Goal: Task Accomplishment & Management: Use online tool/utility

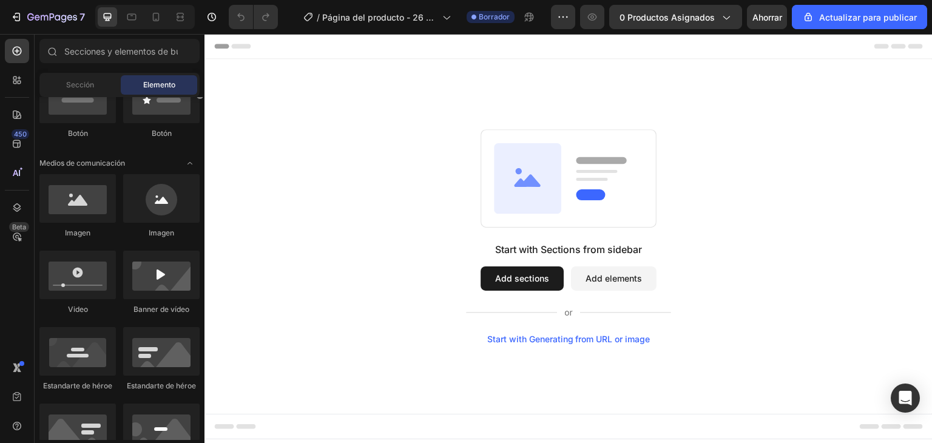
drag, startPoint x: 200, startPoint y: 118, endPoint x: 203, endPoint y: 150, distance: 32.3
click at [203, 150] on div at bounding box center [199, 216] width 9 height 343
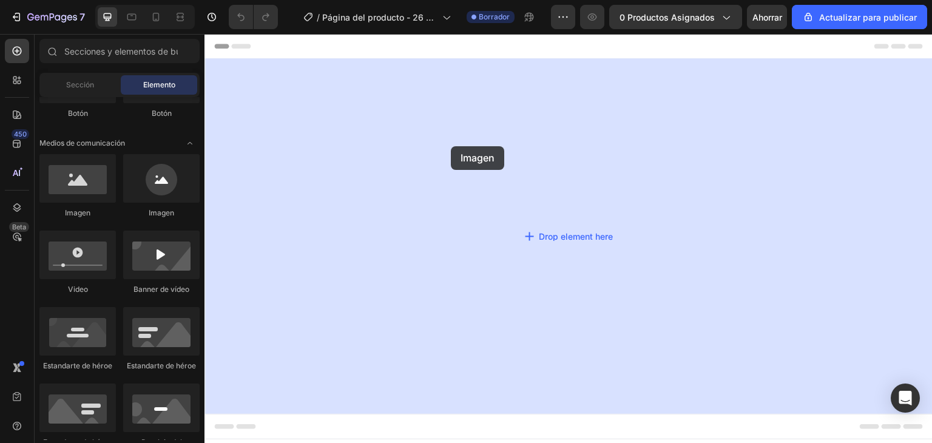
drag, startPoint x: 286, startPoint y: 209, endPoint x: 451, endPoint y: 146, distance: 176.1
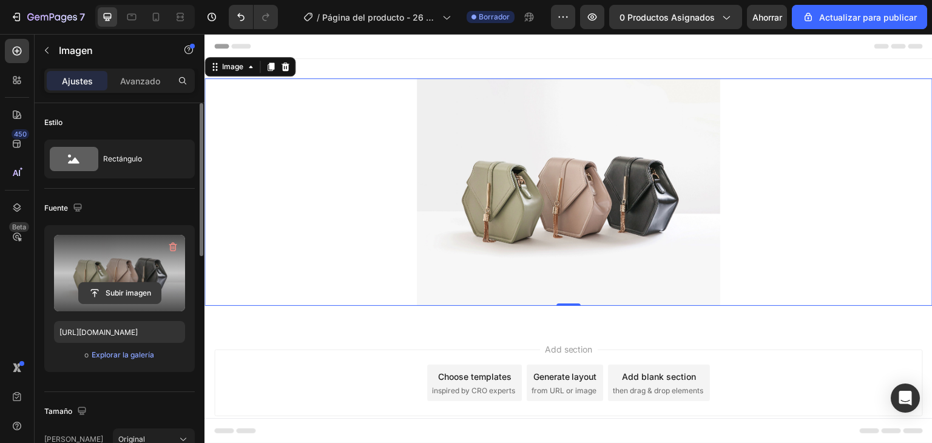
click at [124, 286] on input "file" at bounding box center [120, 293] width 82 height 21
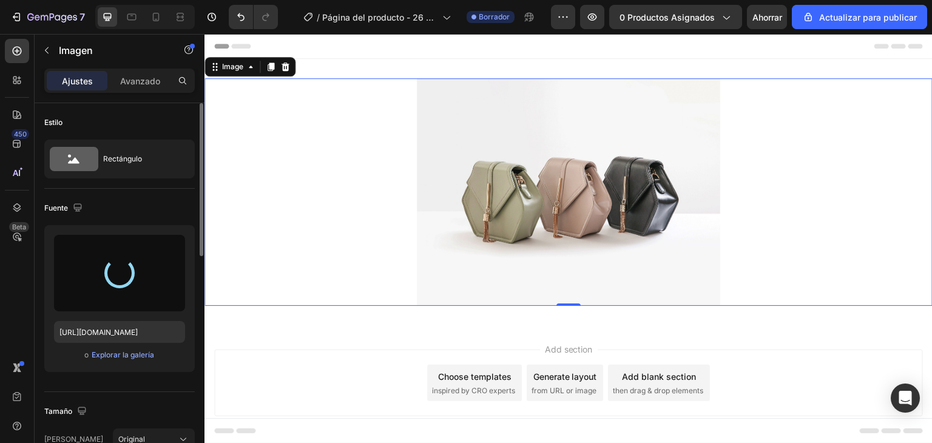
type input "https://cdn.shopify.com/s/files/1/0705/6595/3583/files/gempages_585775604696089…"
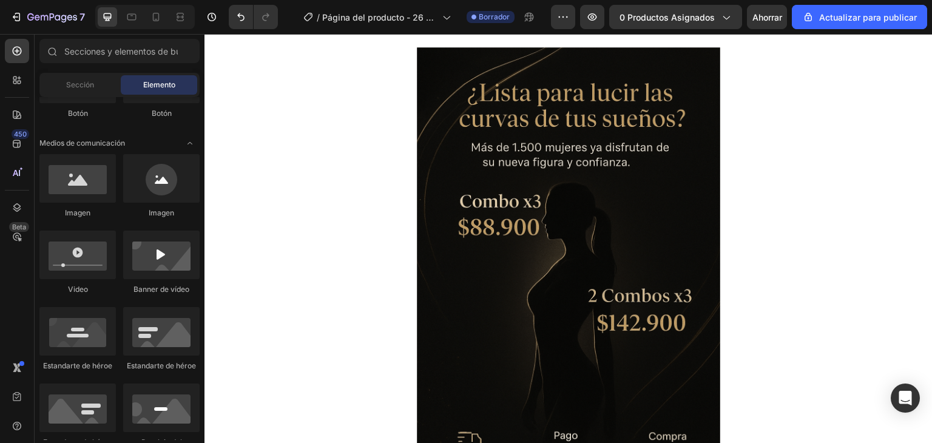
scroll to position [0, 0]
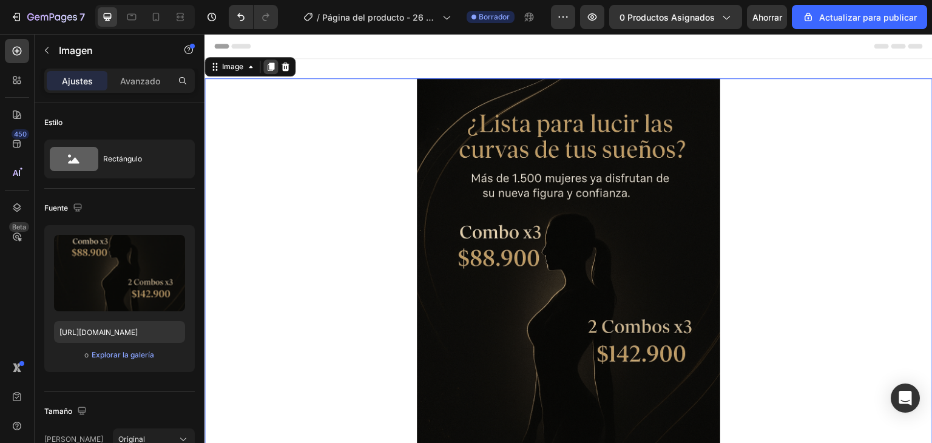
click at [272, 70] on icon at bounding box center [270, 66] width 7 height 8
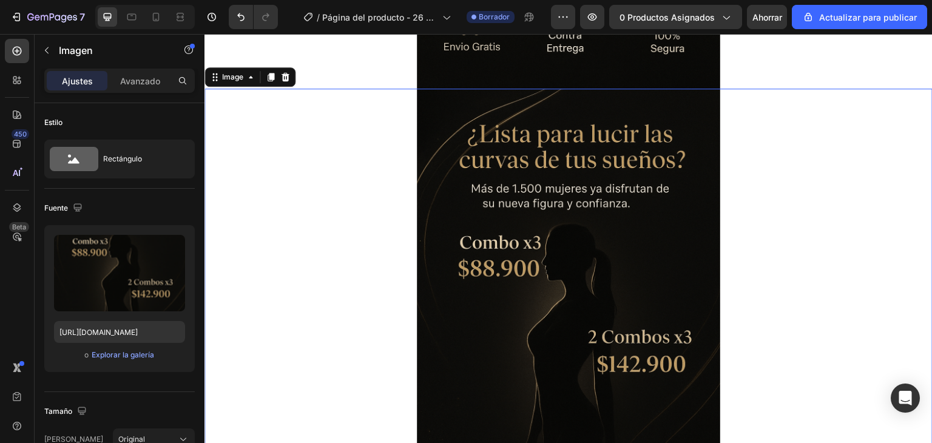
scroll to position [456, 0]
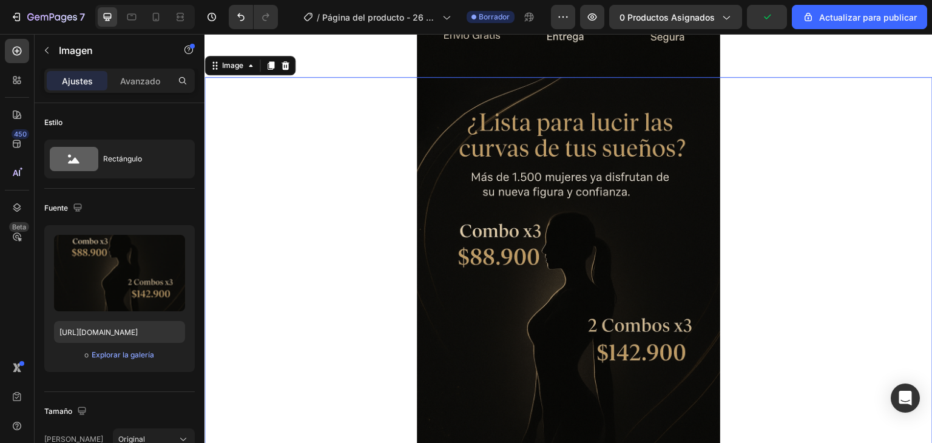
click at [567, 215] on img at bounding box center [568, 304] width 303 height 455
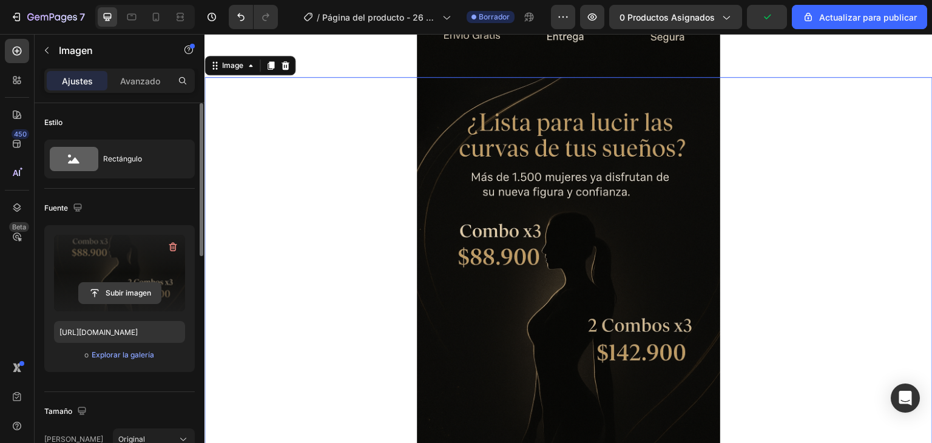
click at [112, 291] on input "file" at bounding box center [120, 293] width 82 height 21
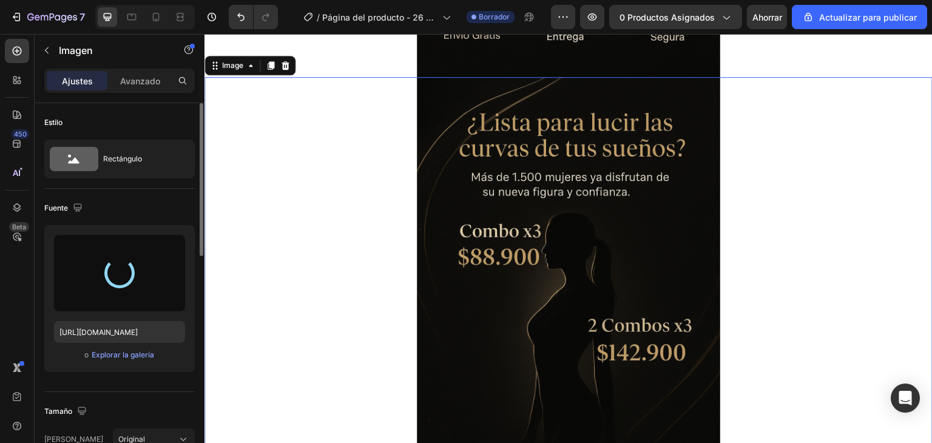
type input "https://cdn.shopify.com/s/files/1/0705/6595/3583/files/gempages_585775604696089…"
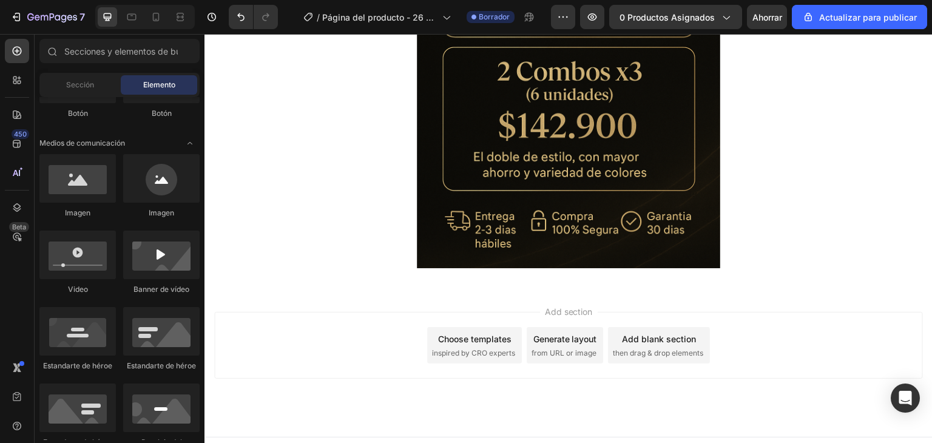
scroll to position [724, 0]
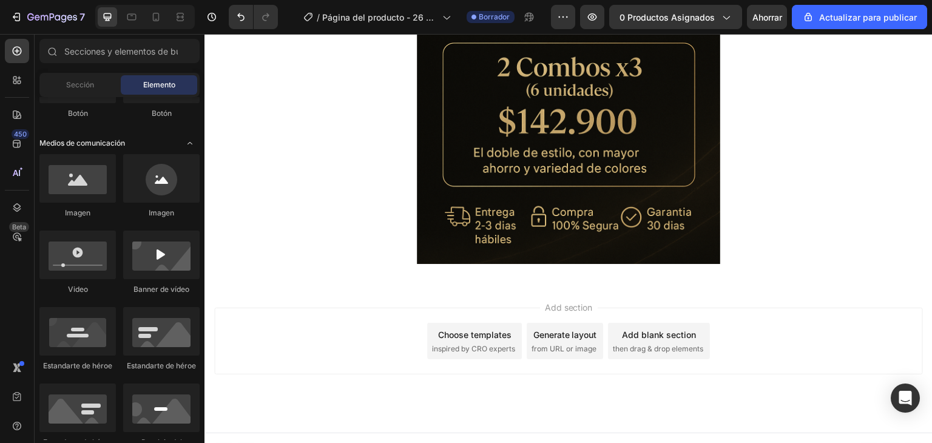
click at [150, 141] on div "Medios de comunicación" at bounding box center [119, 143] width 160 height 12
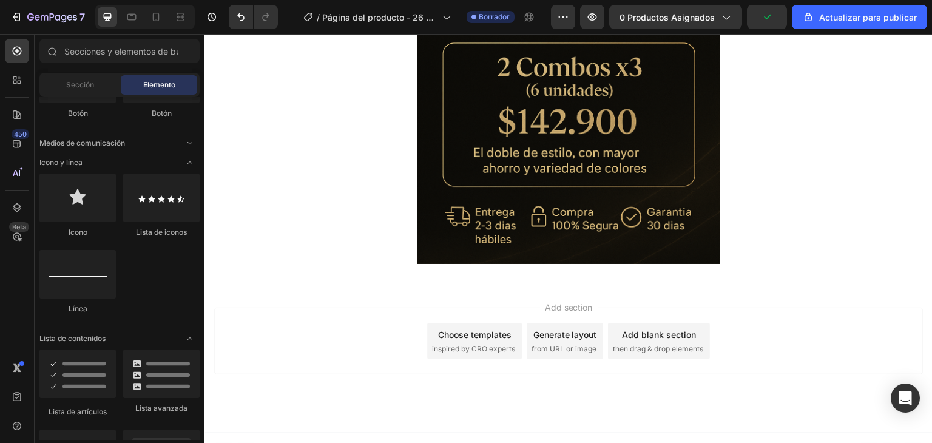
click at [165, 295] on div "Icono Lista de iconos Línea" at bounding box center [119, 249] width 160 height 152
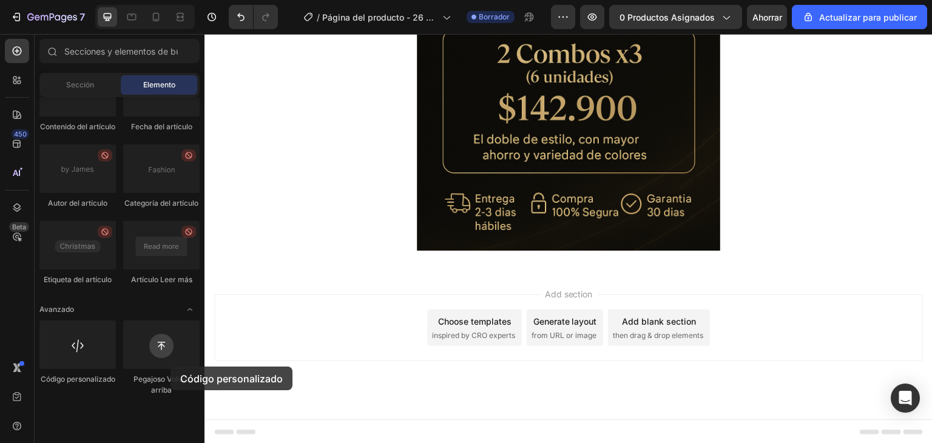
scroll to position [738, 0]
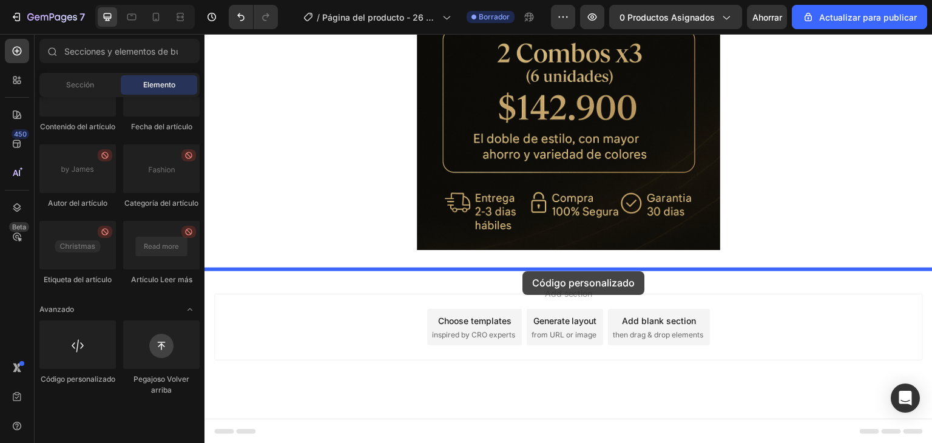
drag, startPoint x: 274, startPoint y: 418, endPoint x: 522, endPoint y: 271, distance: 288.2
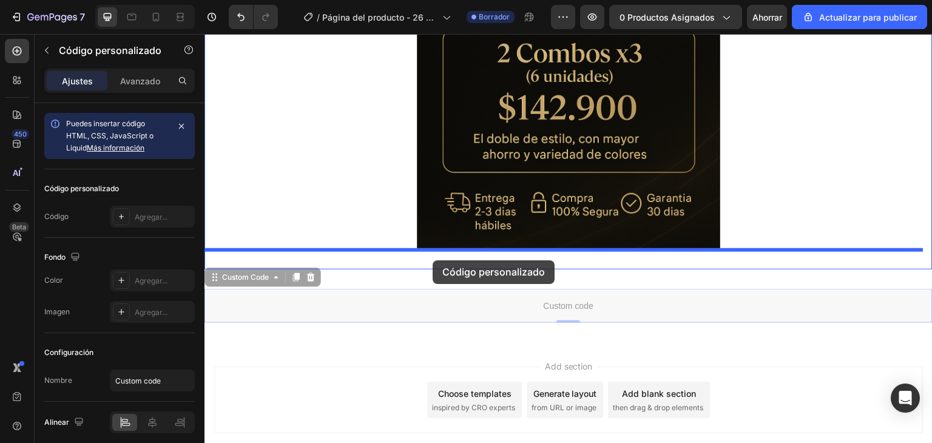
drag, startPoint x: 430, startPoint y: 306, endPoint x: 432, endPoint y: 260, distance: 45.5
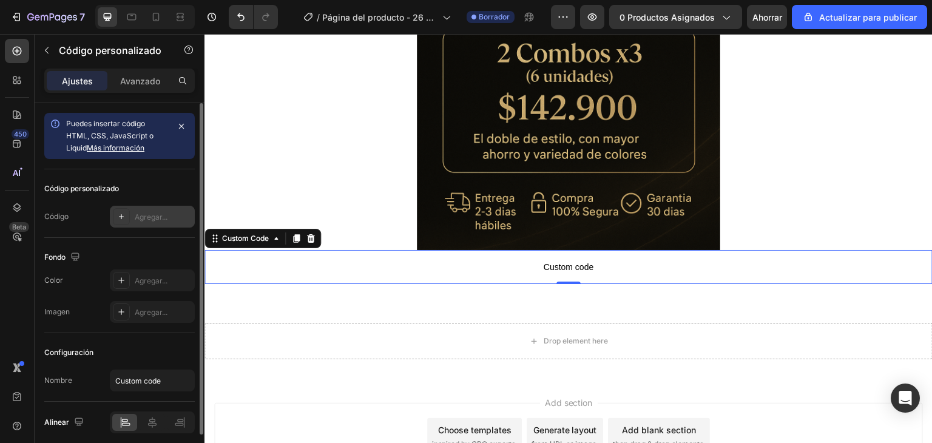
click at [129, 218] on div at bounding box center [121, 216] width 17 height 17
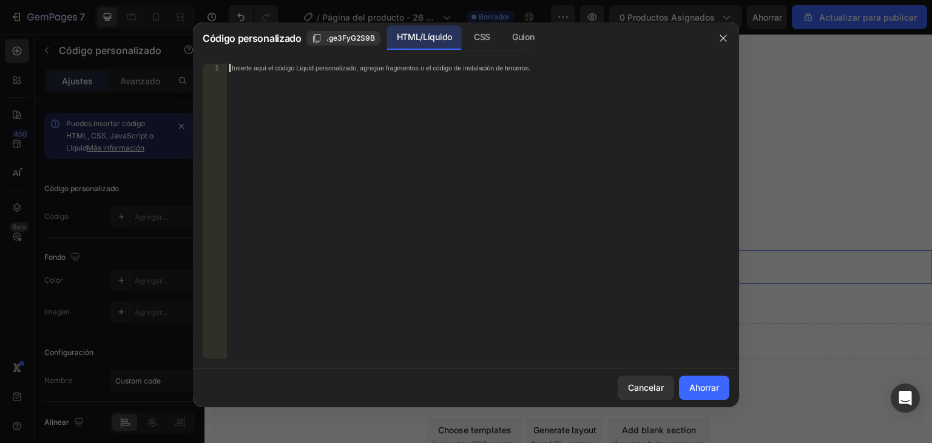
click at [309, 184] on div "Inserte aquí el código Liquid personalizado, agregue fragmentos o el código de …" at bounding box center [478, 220] width 502 height 312
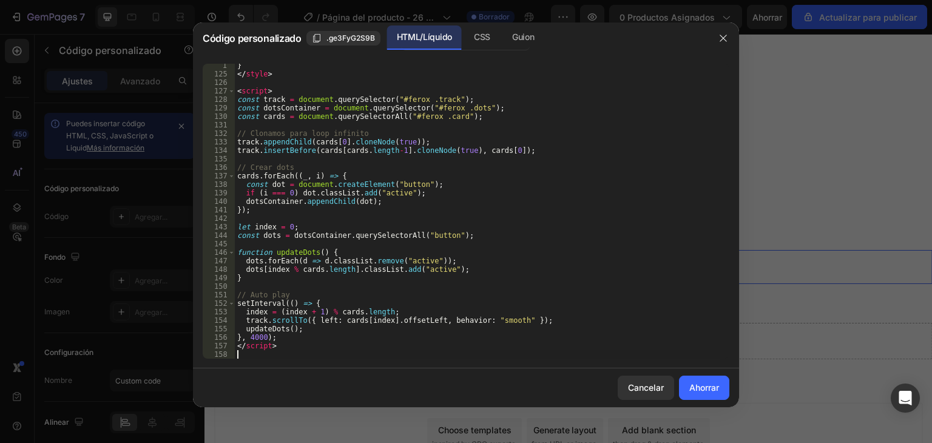
scroll to position [1047, 0]
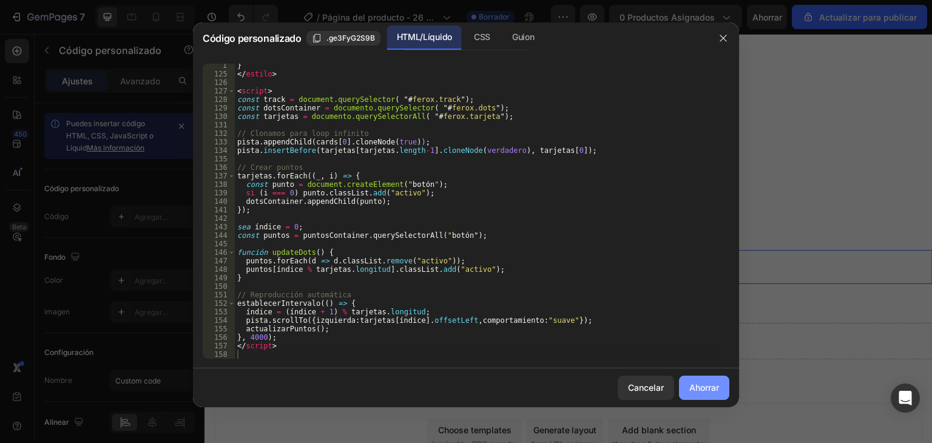
click at [708, 383] on font "Ahorrar" at bounding box center [704, 387] width 30 height 10
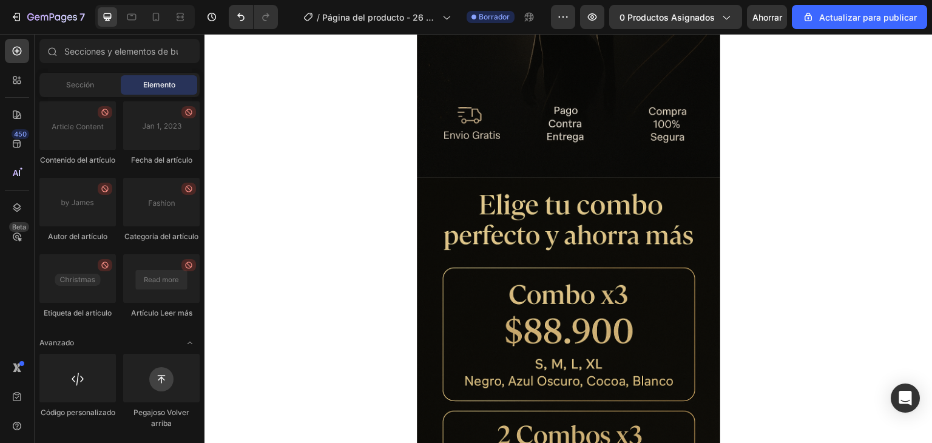
scroll to position [357, 0]
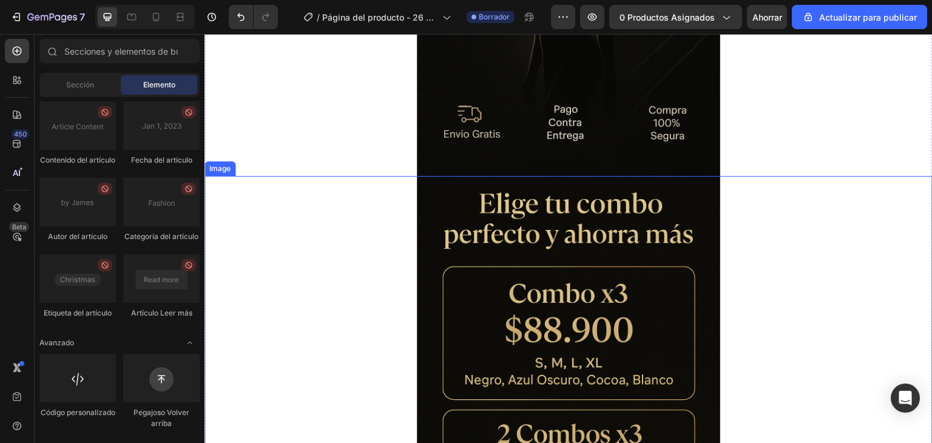
click at [562, 258] on img at bounding box center [568, 403] width 303 height 455
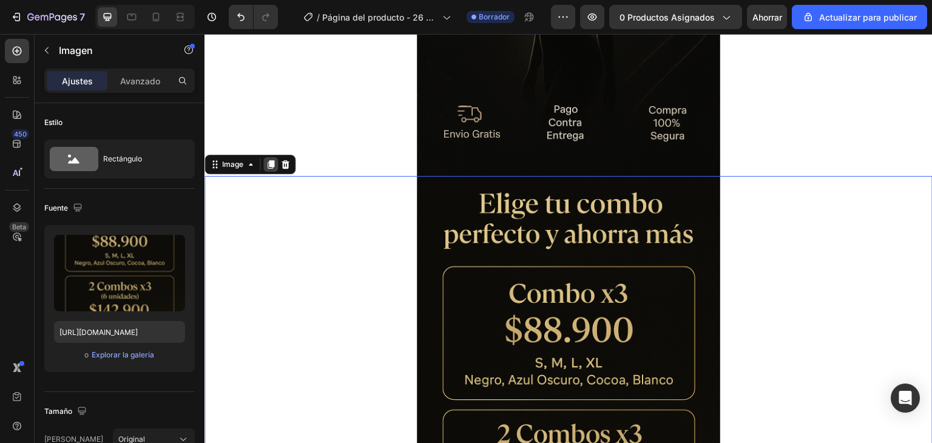
click at [272, 163] on icon at bounding box center [270, 164] width 7 height 8
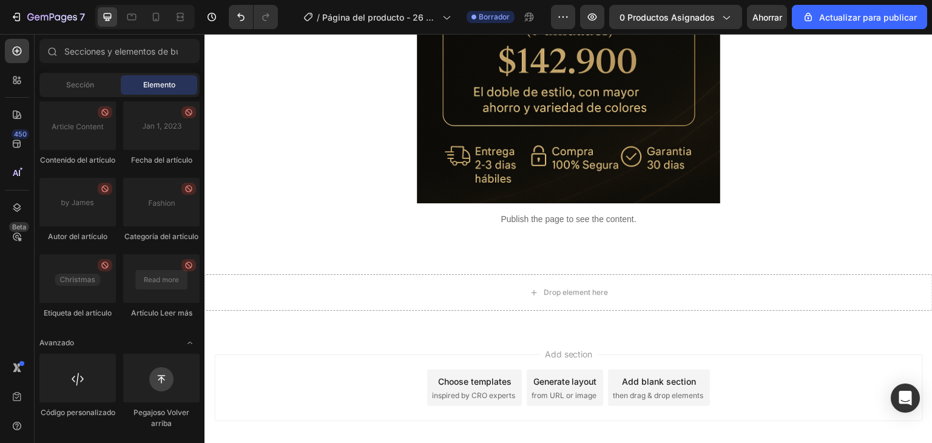
scroll to position [1203, 0]
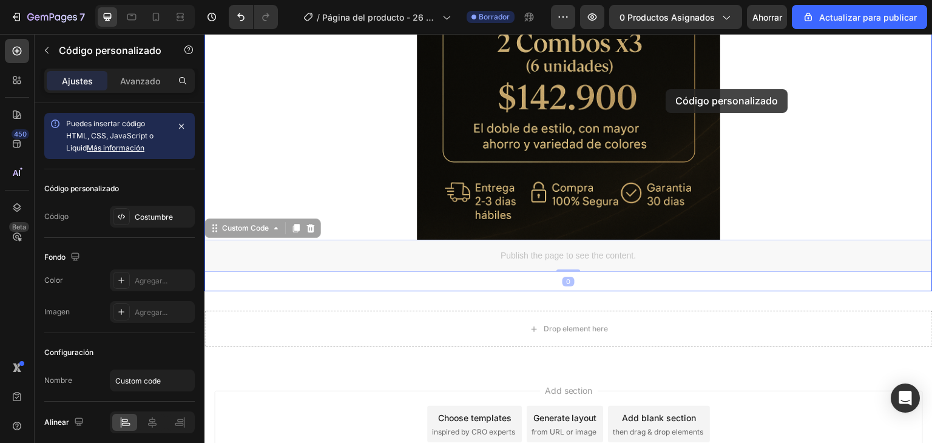
drag, startPoint x: 654, startPoint y: 251, endPoint x: 665, endPoint y: 61, distance: 190.1
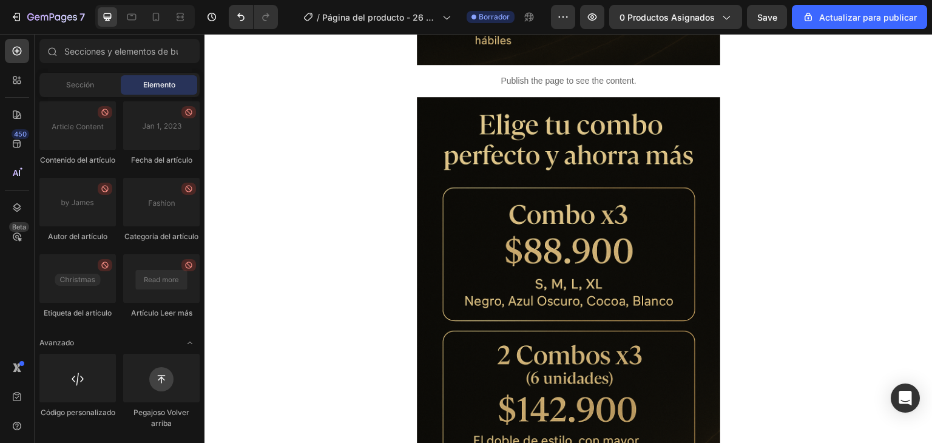
scroll to position [921, 0]
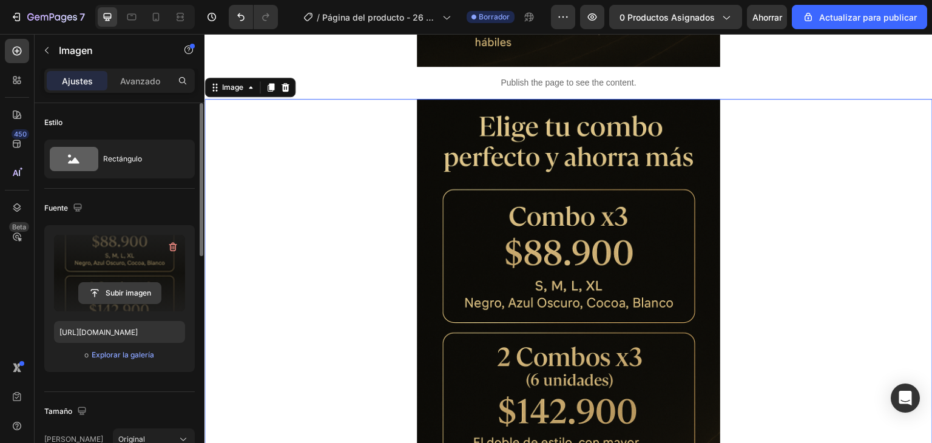
click at [125, 290] on input "file" at bounding box center [120, 293] width 82 height 21
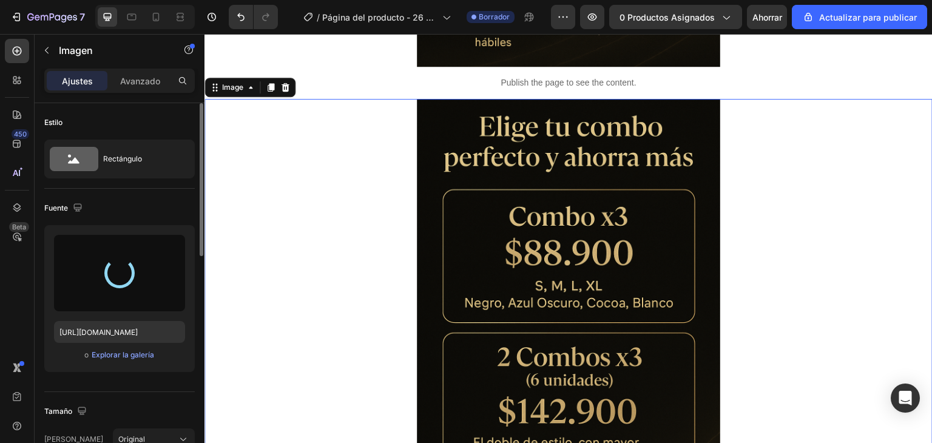
type input "https://cdn.shopify.com/s/files/1/0705/6595/3583/files/gempages_585775604696089…"
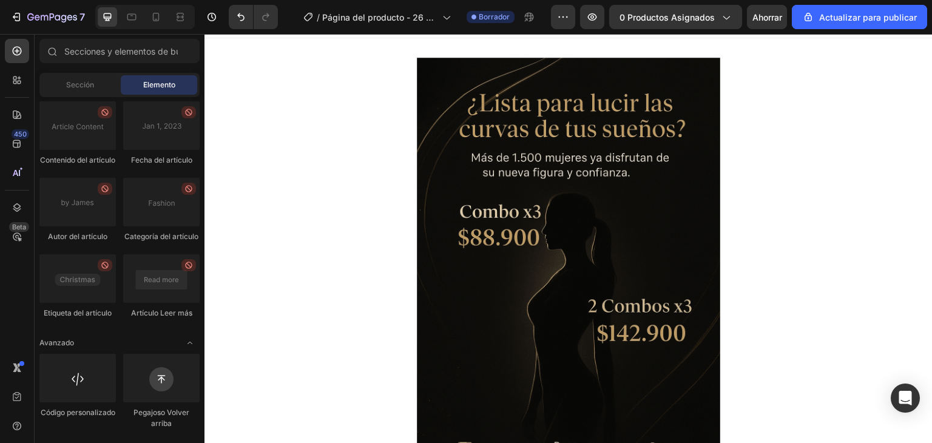
scroll to position [0, 0]
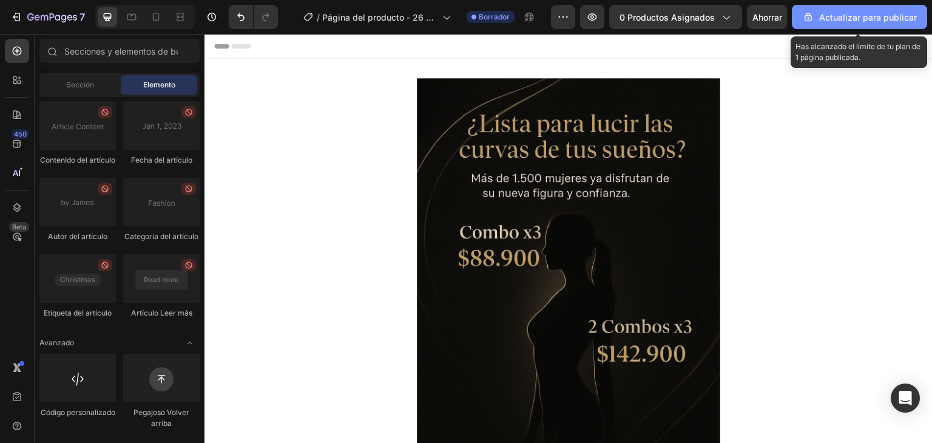
click at [853, 21] on font "Actualizar para publicar" at bounding box center [868, 17] width 98 height 10
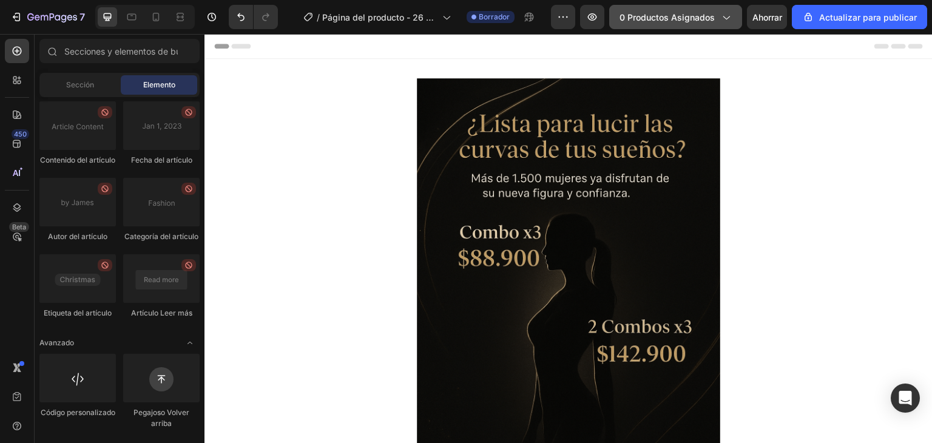
click at [713, 19] on font "0 productos asignados" at bounding box center [666, 17] width 95 height 10
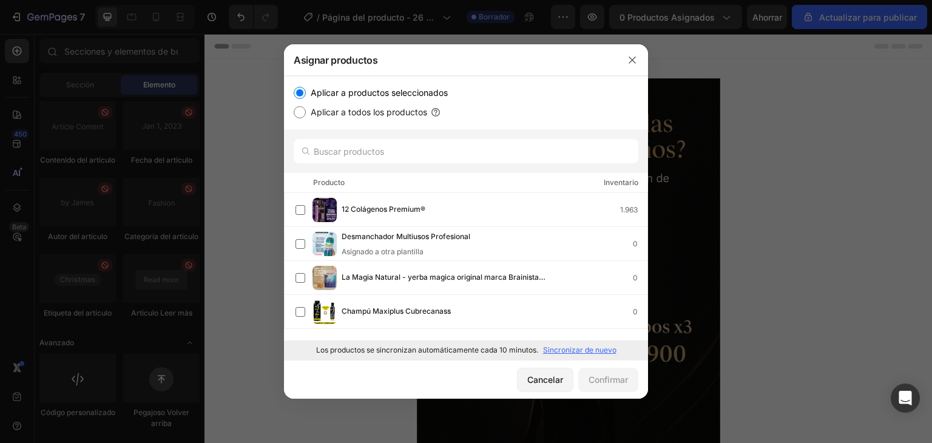
click at [583, 348] on font "Sincronizar de nuevo" at bounding box center [579, 349] width 73 height 9
click at [389, 334] on div "Panty Levantacola Con Faja Combox3 0" at bounding box center [471, 346] width 352 height 24
drag, startPoint x: 643, startPoint y: 270, endPoint x: 643, endPoint y: 296, distance: 26.1
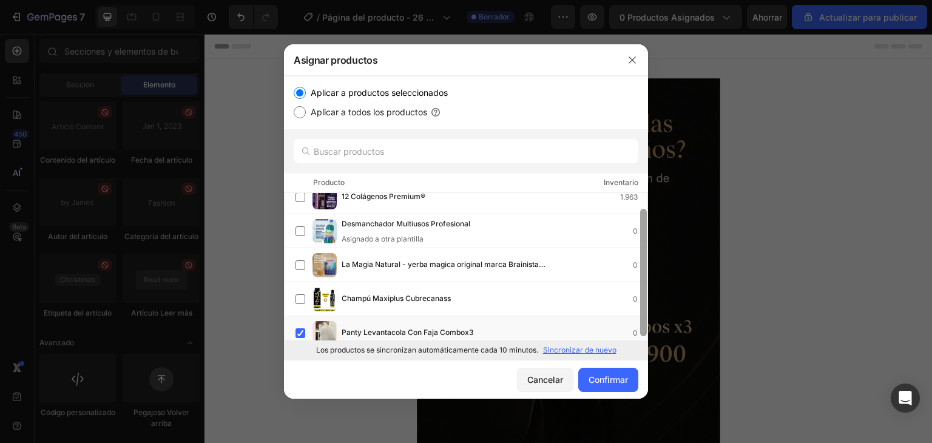
scroll to position [22, 0]
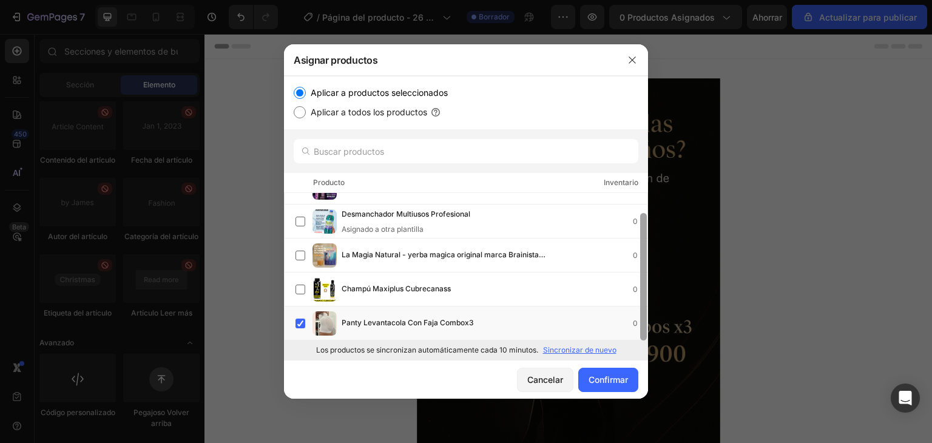
drag, startPoint x: 643, startPoint y: 297, endPoint x: 645, endPoint y: 329, distance: 32.2
click at [645, 329] on div at bounding box center [643, 276] width 7 height 127
click at [607, 384] on font "Confirmar" at bounding box center [607, 379] width 39 height 13
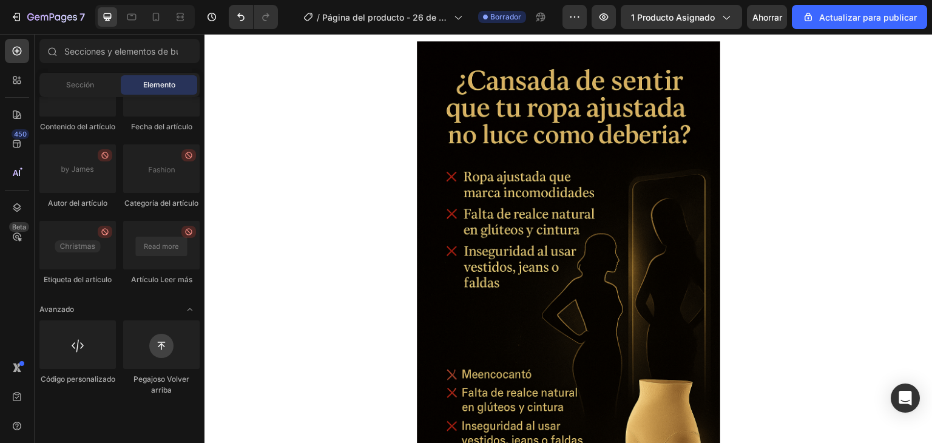
scroll to position [975, 0]
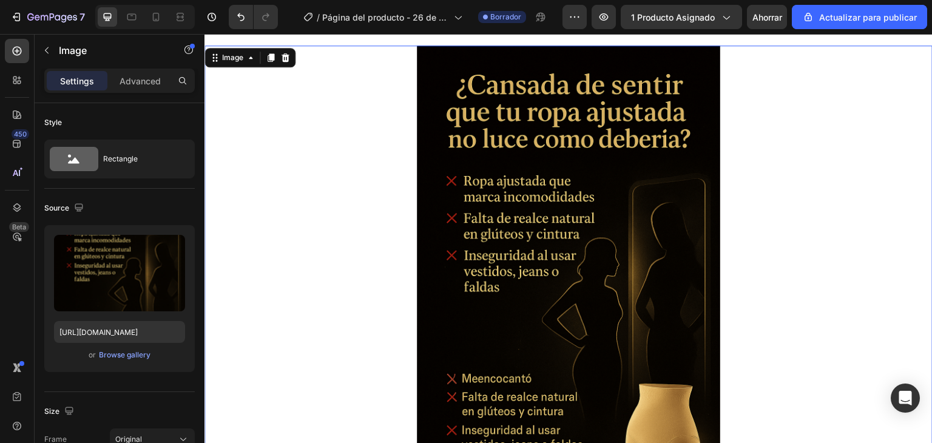
click at [637, 292] on img at bounding box center [568, 272] width 303 height 455
click at [270, 59] on icon at bounding box center [270, 57] width 7 height 8
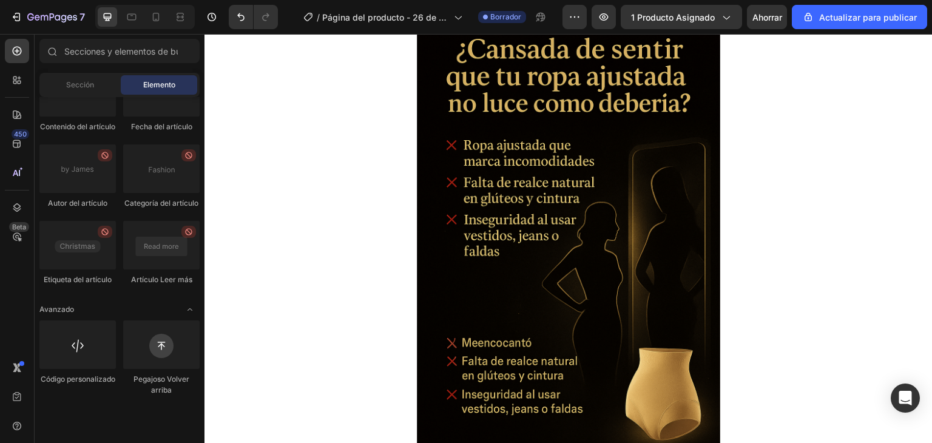
scroll to position [1461, 0]
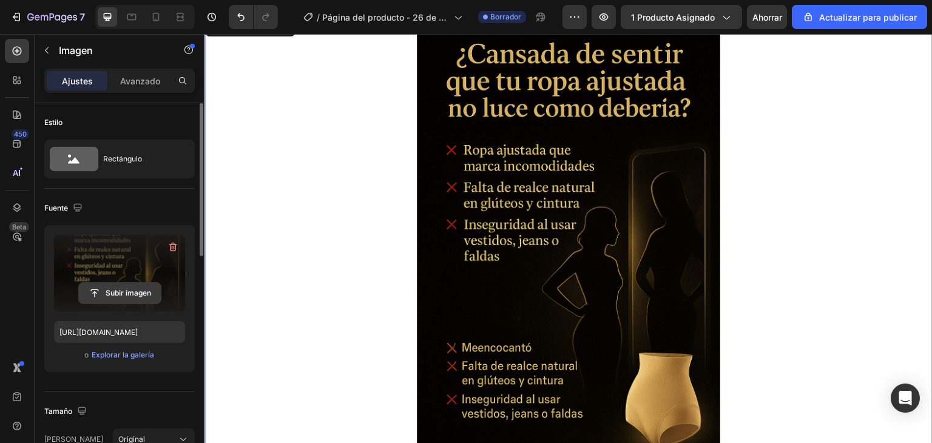
click at [129, 288] on input "file" at bounding box center [120, 293] width 82 height 21
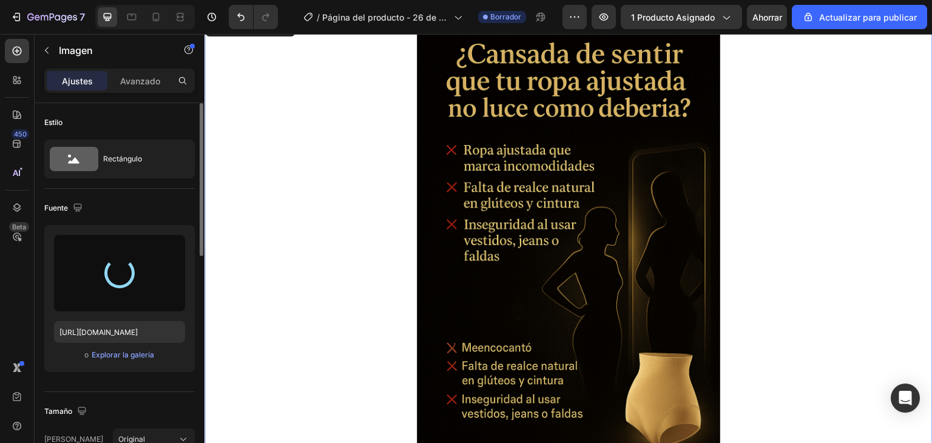
type input "https://cdn.shopify.com/s/files/1/0705/6595/3583/files/gempages_585775604696089…"
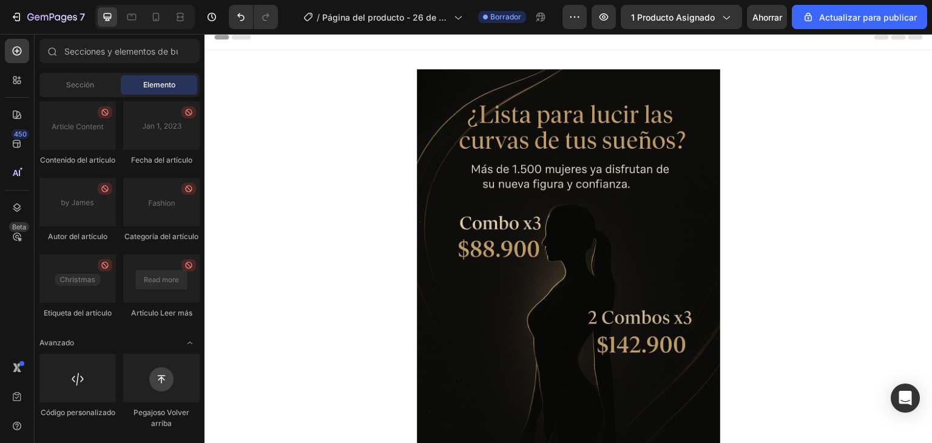
scroll to position [0, 0]
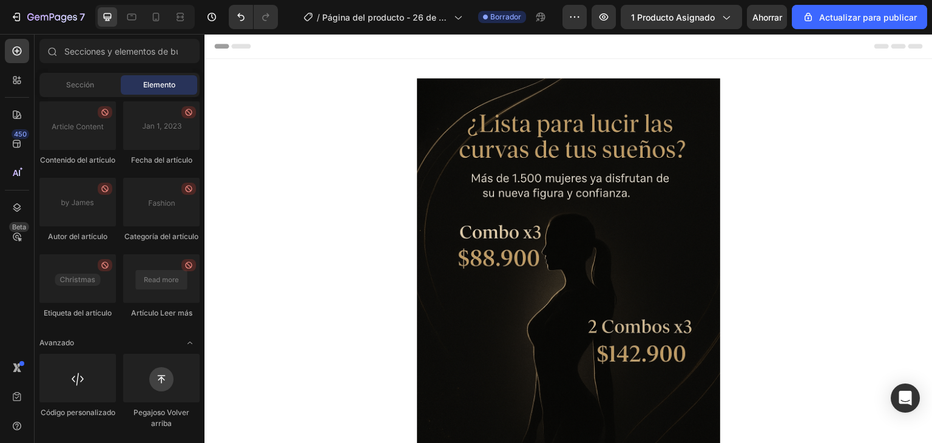
drag, startPoint x: 929, startPoint y: 177, endPoint x: 1135, endPoint y: 56, distance: 239.3
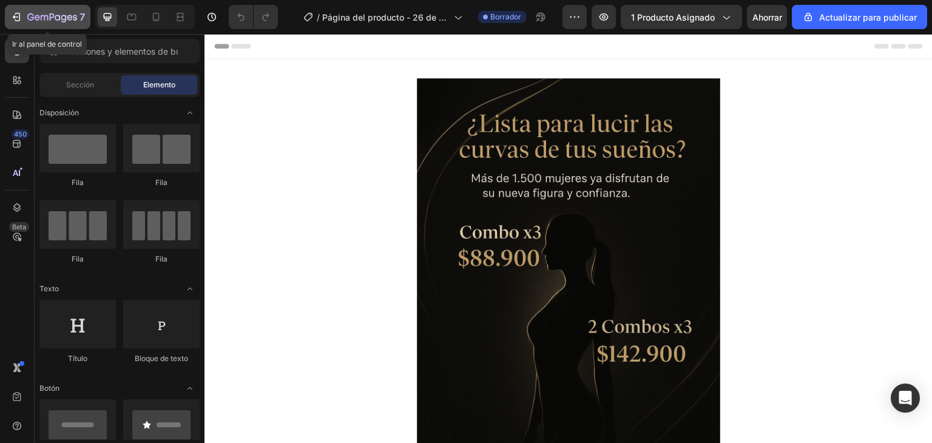
click at [15, 15] on icon "button" at bounding box center [16, 17] width 12 height 12
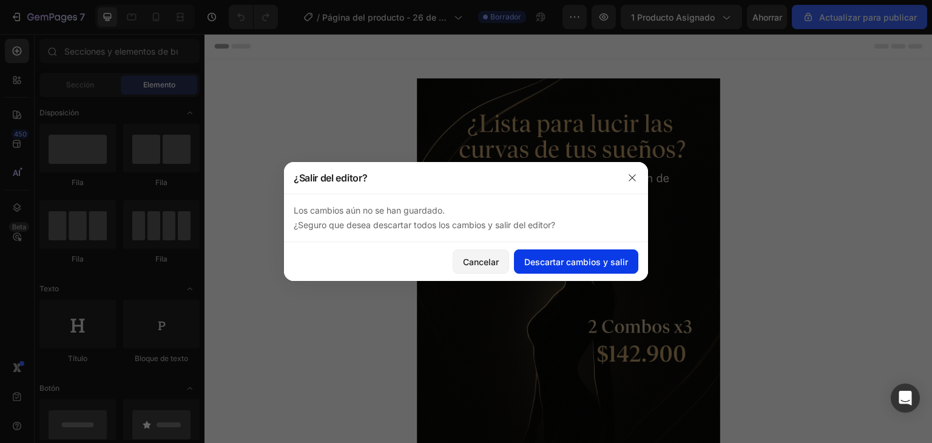
click at [560, 264] on font "Descartar cambios y salir" at bounding box center [576, 262] width 104 height 10
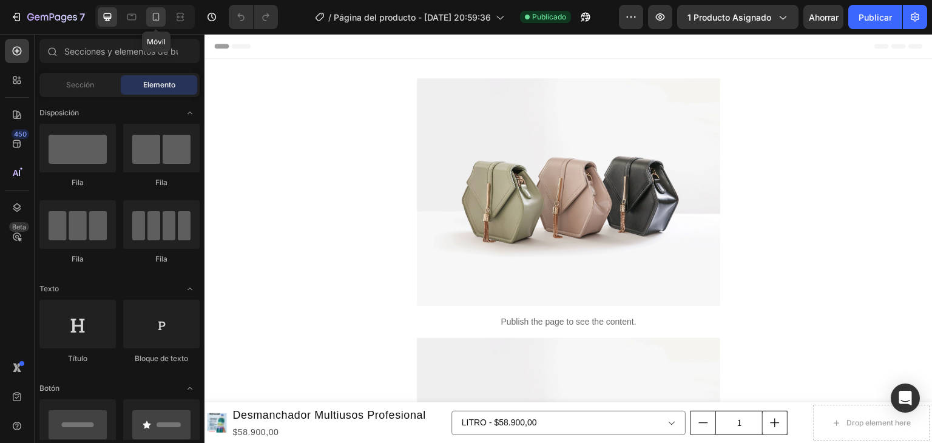
click at [160, 11] on icon at bounding box center [156, 17] width 12 height 12
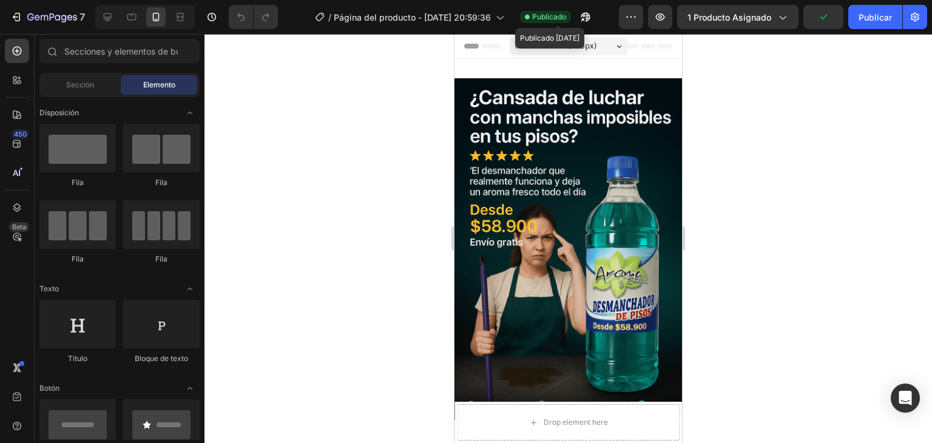
click at [561, 18] on font "Publicado" at bounding box center [549, 16] width 34 height 9
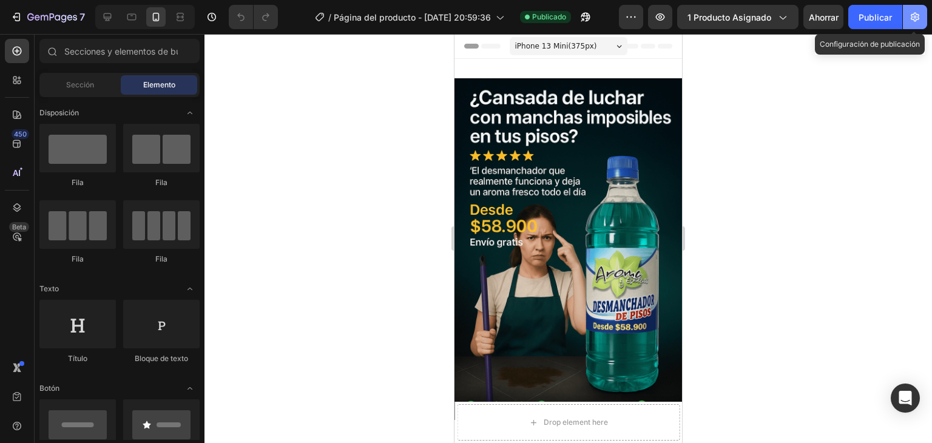
click at [915, 10] on button "button" at bounding box center [915, 17] width 24 height 24
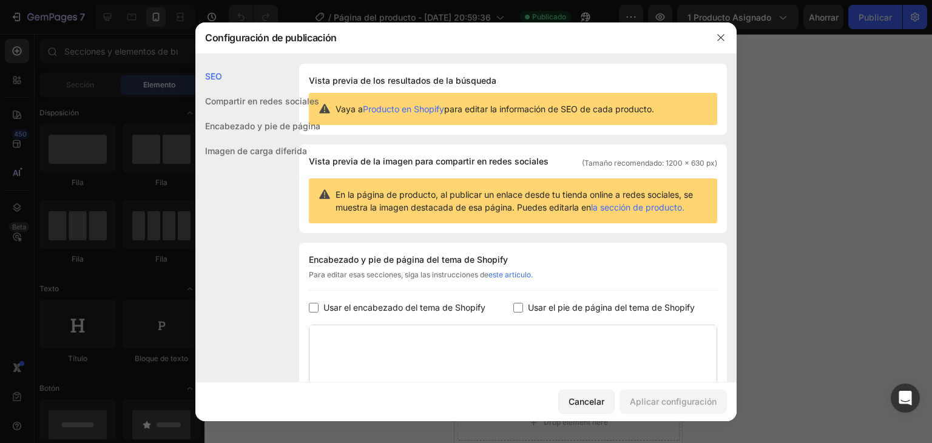
click at [816, 137] on div at bounding box center [466, 221] width 932 height 443
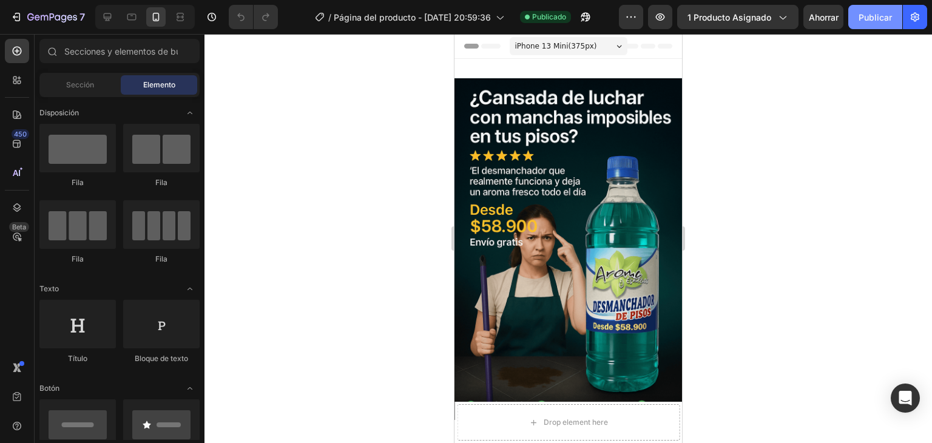
click at [881, 13] on font "Publicar" at bounding box center [874, 17] width 33 height 10
click at [566, 16] on font "Publicado" at bounding box center [549, 16] width 34 height 9
click at [630, 19] on icon "button" at bounding box center [631, 17] width 12 height 12
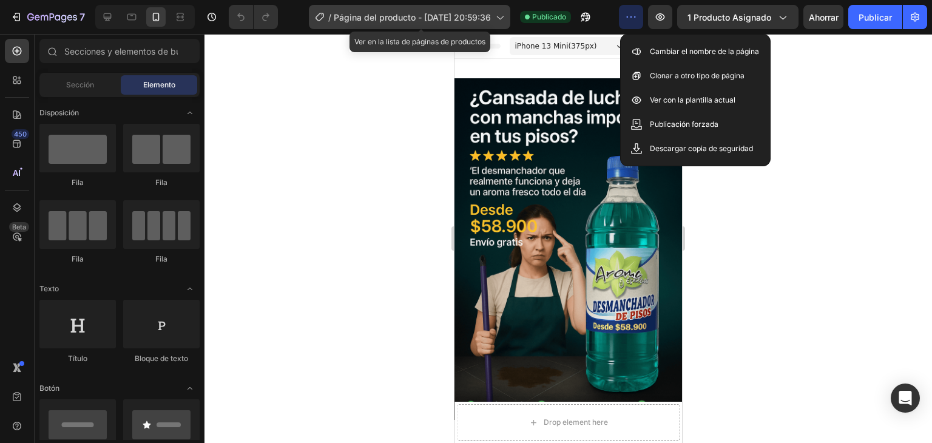
click at [504, 17] on div "/ Página del producto - 23 de septiembre, 20:59:36" at bounding box center [409, 17] width 201 height 24
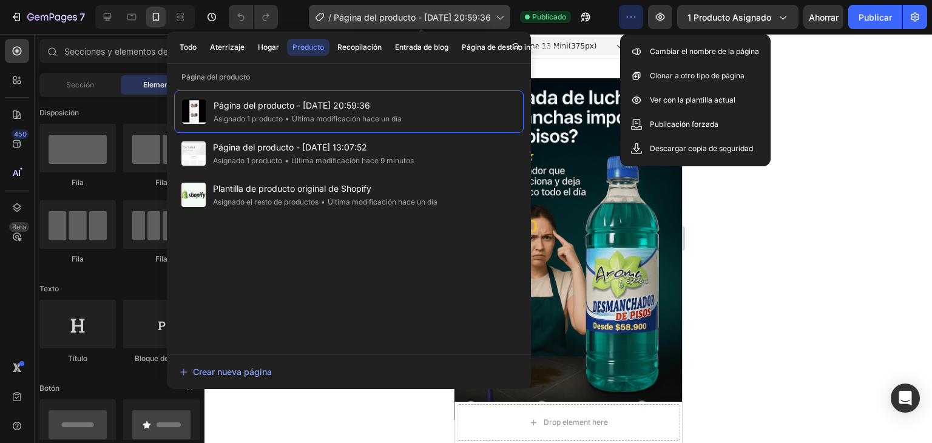
click at [504, 17] on div "/ Página del producto - 23 de septiembre, 20:59:36" at bounding box center [409, 17] width 201 height 24
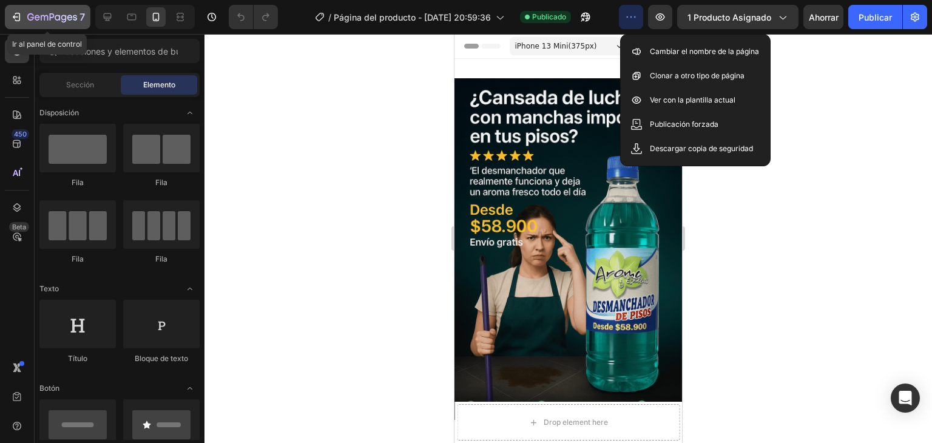
click at [17, 15] on icon "button" at bounding box center [16, 17] width 12 height 12
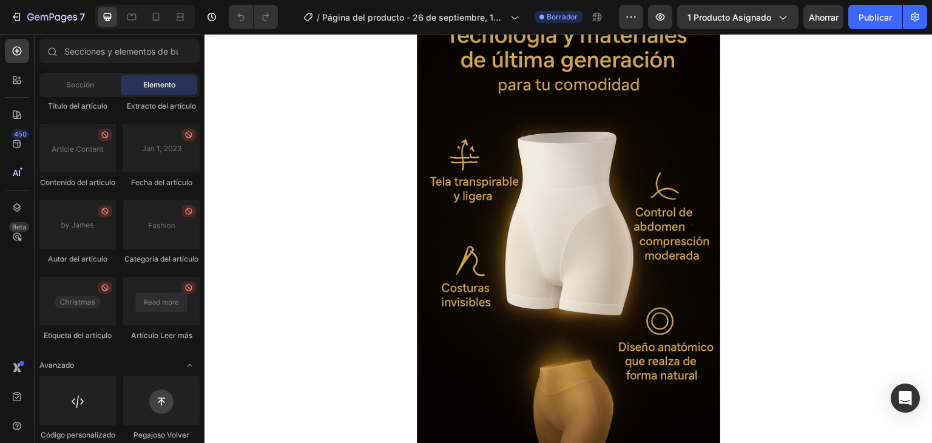
scroll to position [3518, 0]
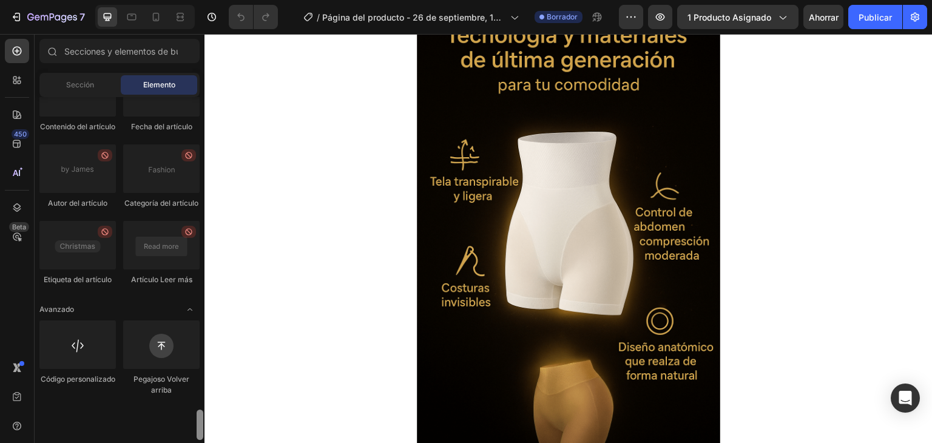
drag, startPoint x: 201, startPoint y: 107, endPoint x: 189, endPoint y: 463, distance: 356.2
click at [189, 0] on html "7 / Página del producto - 26 de septiembre, 13:07:52 Borrador Avance 1 producto…" at bounding box center [466, 0] width 932 height 0
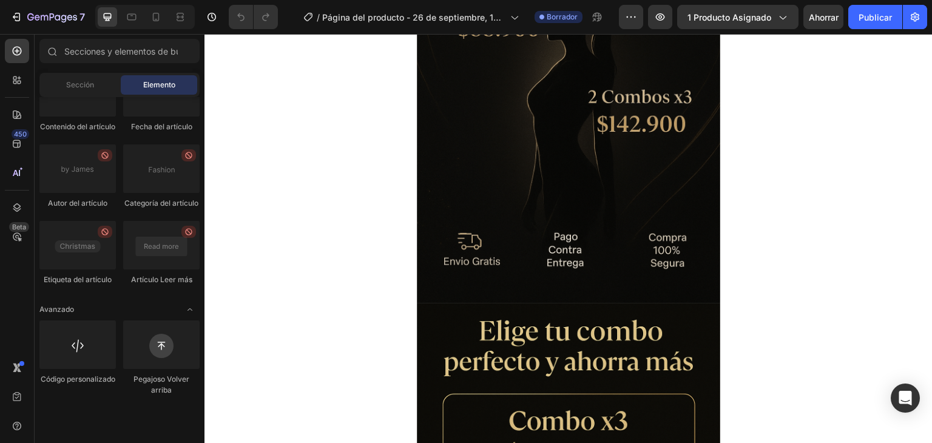
scroll to position [260, 0]
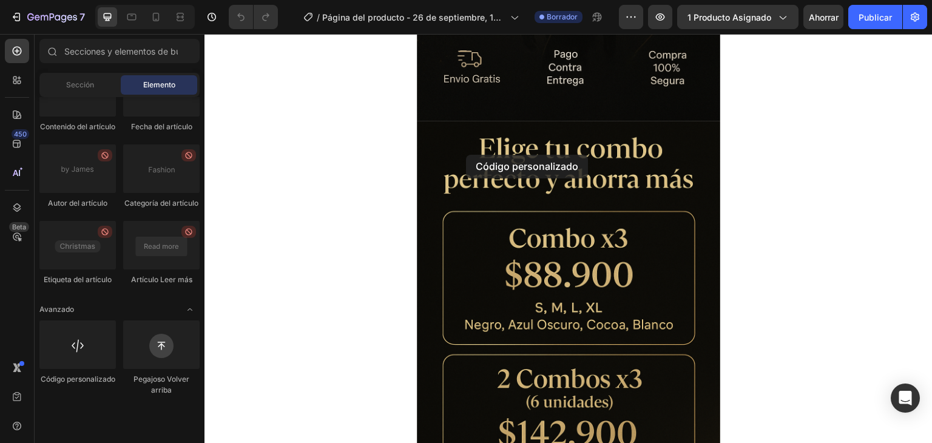
drag, startPoint x: 266, startPoint y: 422, endPoint x: 496, endPoint y: 103, distance: 393.2
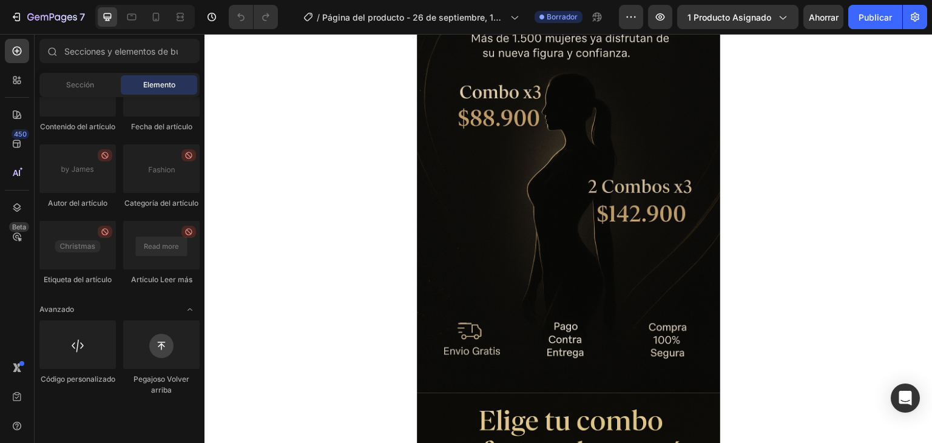
scroll to position [192, 0]
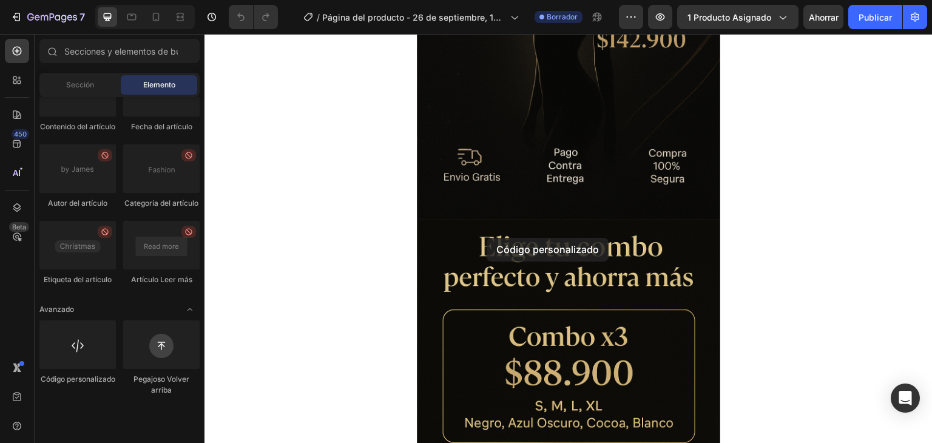
drag, startPoint x: 281, startPoint y: 418, endPoint x: 529, endPoint y: 187, distance: 338.6
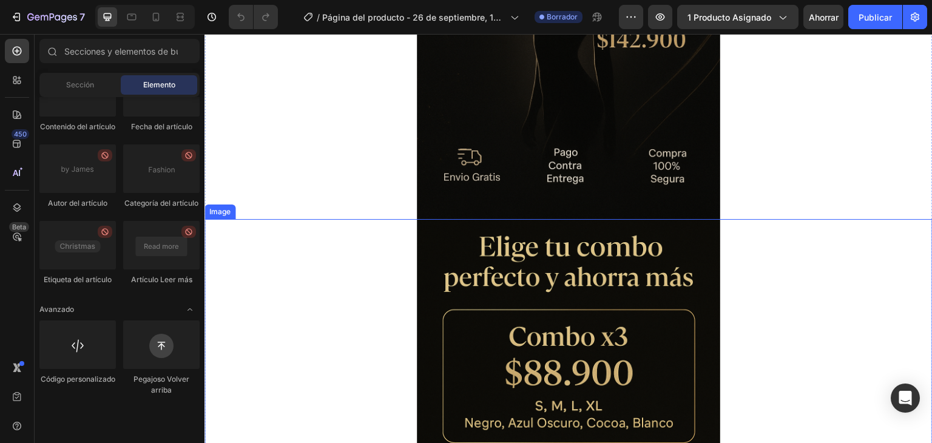
scroll to position [348, 0]
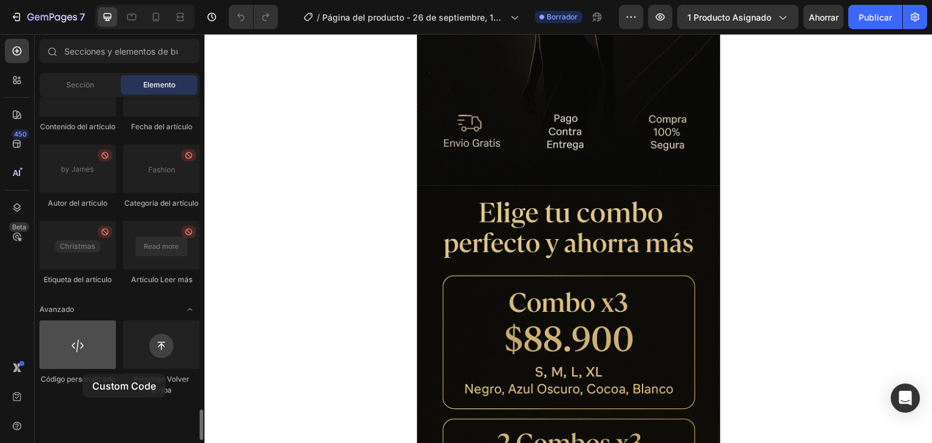
click at [82, 369] on div at bounding box center [77, 344] width 76 height 49
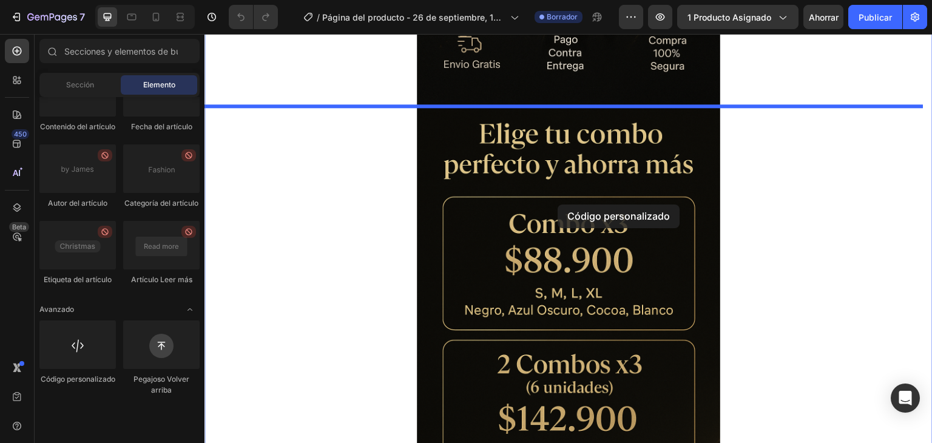
scroll to position [431, 0]
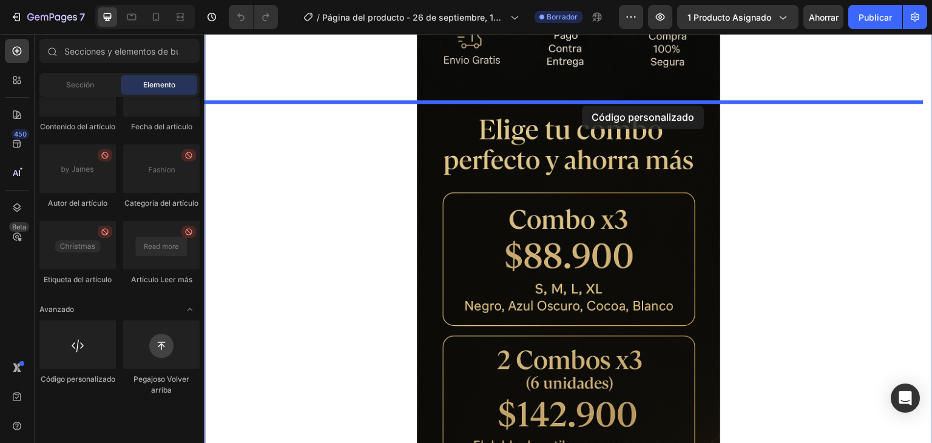
drag, startPoint x: 287, startPoint y: 408, endPoint x: 582, endPoint y: 106, distance: 422.5
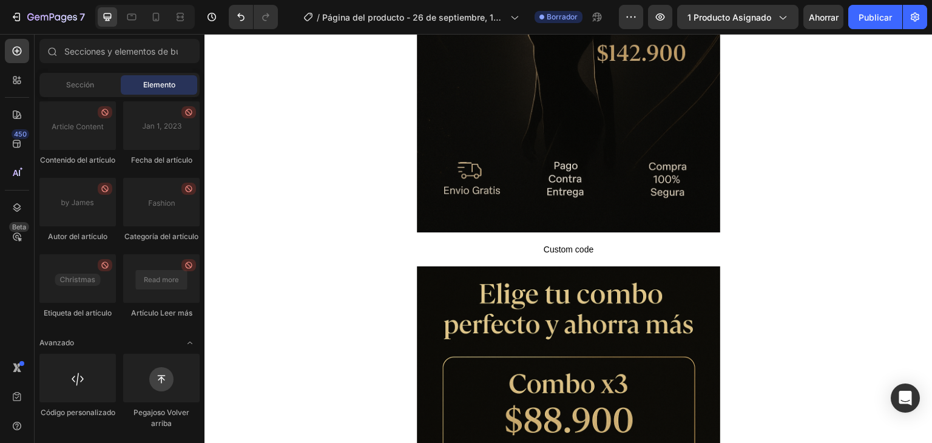
scroll to position [309, 0]
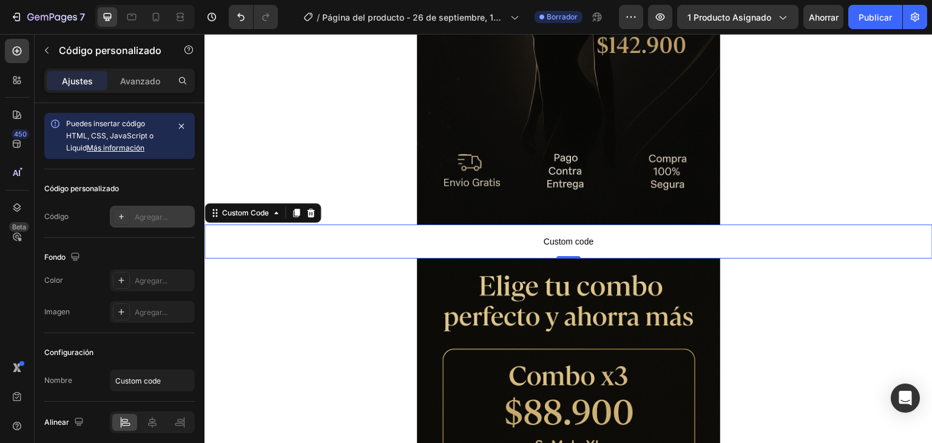
click at [155, 217] on font "Agregar..." at bounding box center [151, 216] width 33 height 9
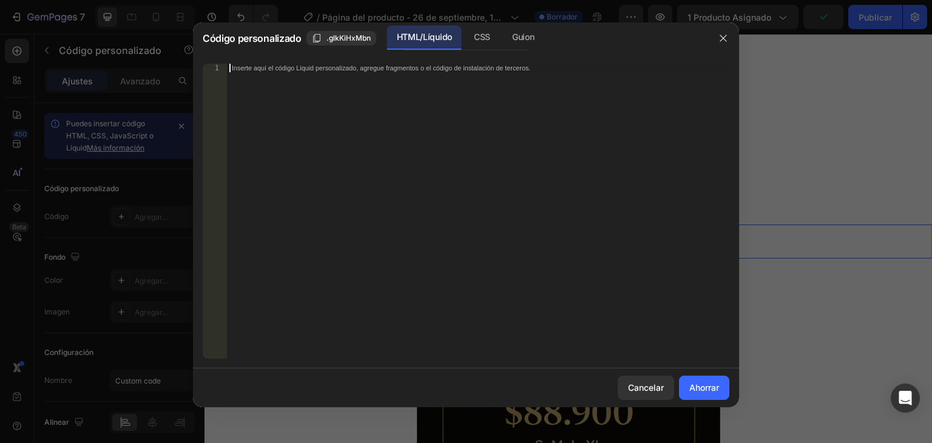
click at [357, 100] on div "Inserte aquí el código Liquid personalizado, agregue fragmentos o el código de …" at bounding box center [478, 220] width 502 height 312
paste textarea "<div id="_rsi-cod-form-embed-custom-hook"></div>"
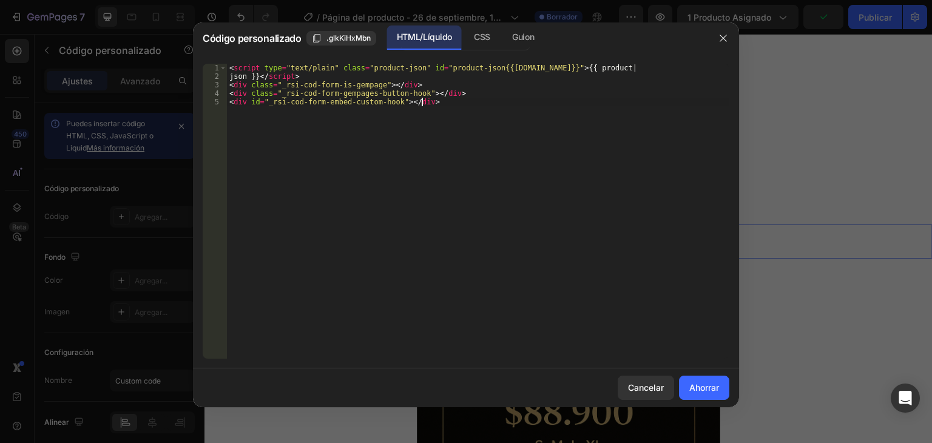
type textarea "<div id="_rsi-cod-form-embed-custom-hook"></div>"
click at [693, 388] on font "Ahorrar" at bounding box center [704, 387] width 30 height 10
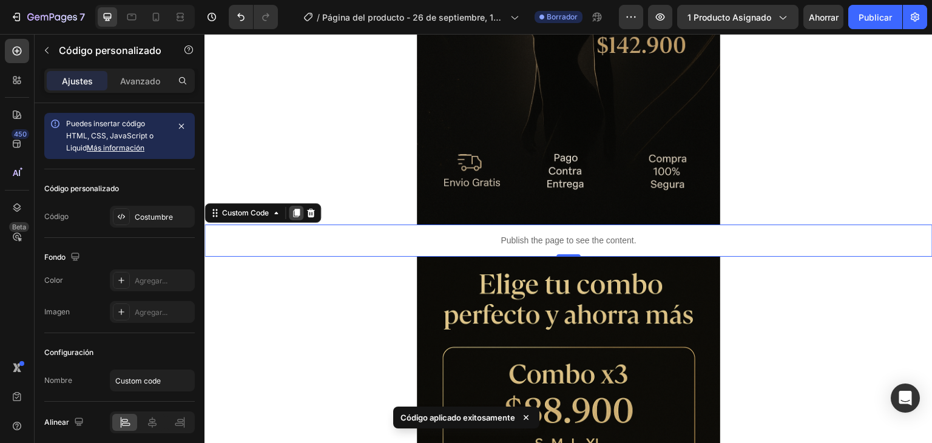
click at [296, 212] on icon at bounding box center [296, 213] width 7 height 8
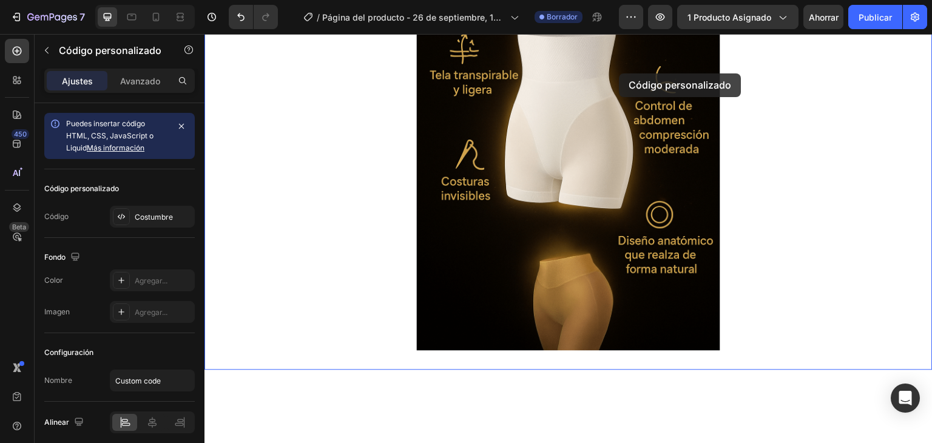
drag, startPoint x: 607, startPoint y: 267, endPoint x: 616, endPoint y: 58, distance: 208.8
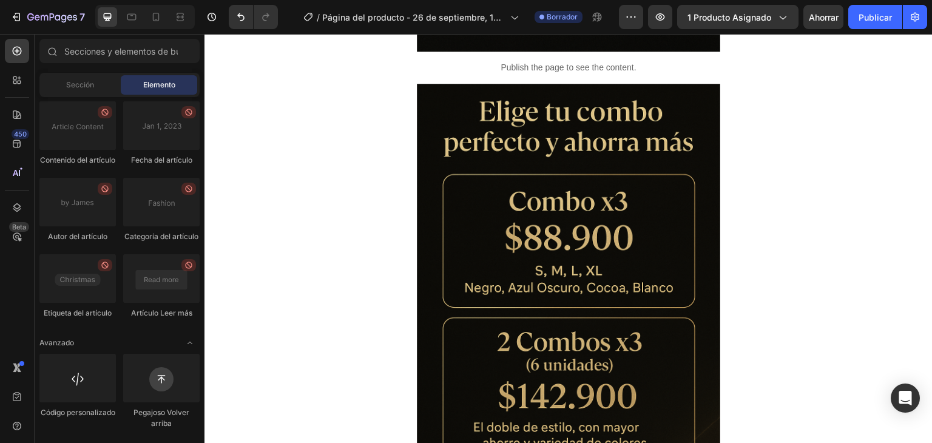
scroll to position [479, 0]
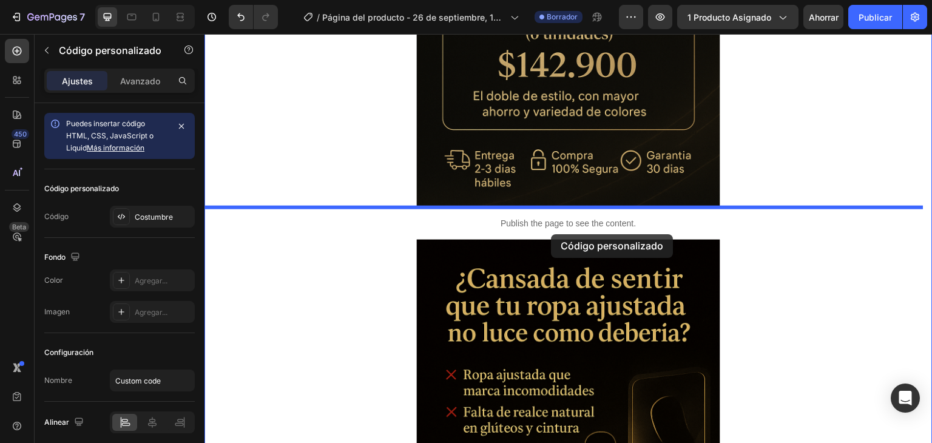
drag, startPoint x: 627, startPoint y: 66, endPoint x: 550, endPoint y: 231, distance: 182.3
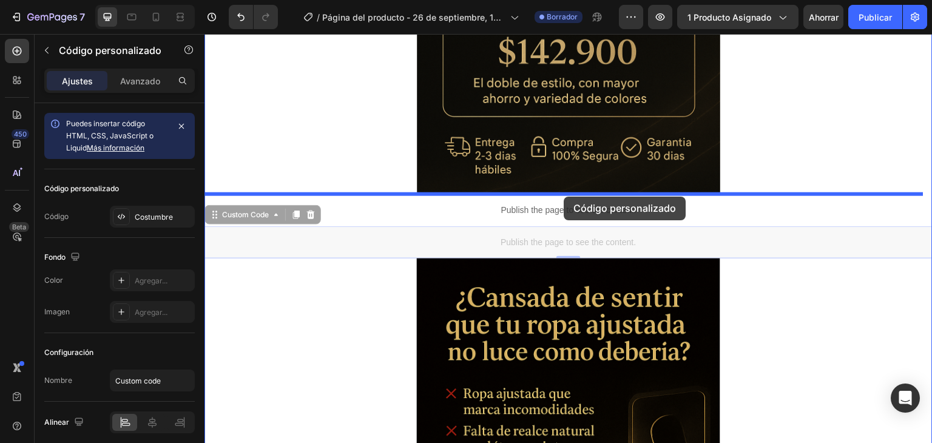
drag, startPoint x: 563, startPoint y: 240, endPoint x: 563, endPoint y: 197, distance: 43.7
click at [563, 197] on div "Header Image Image Publish the page to see the content. Custom Code Publish the…" at bounding box center [568, 355] width 728 height 2230
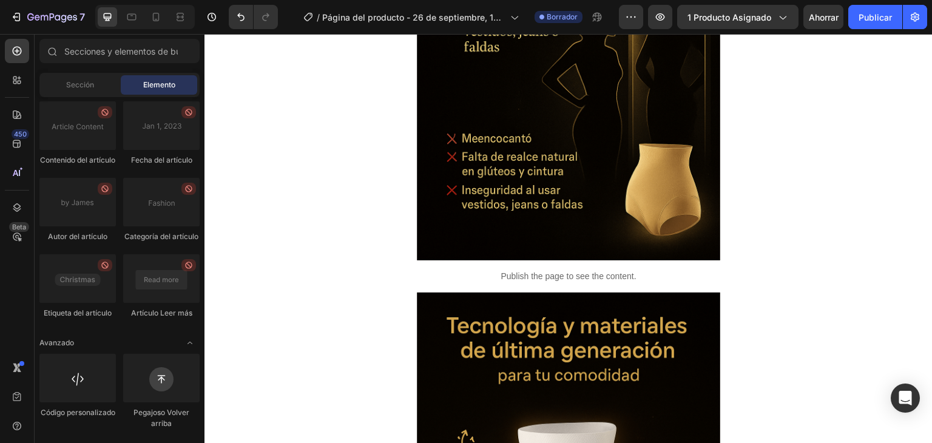
scroll to position [1244, 0]
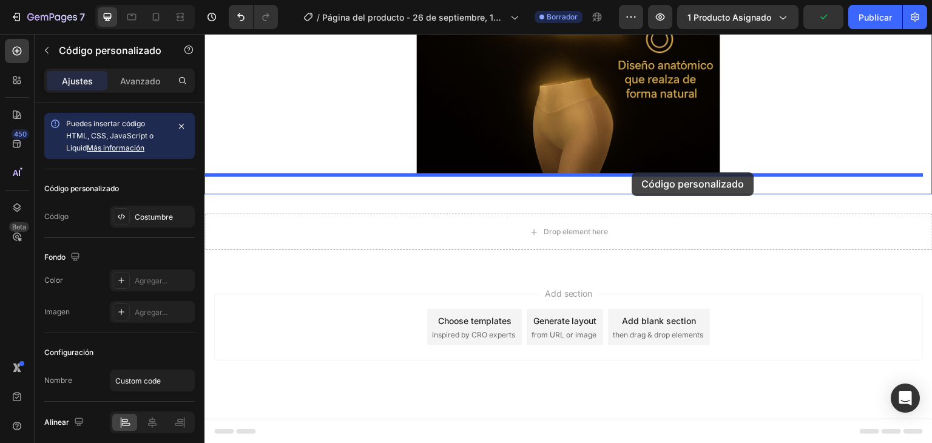
drag, startPoint x: 678, startPoint y: 280, endPoint x: 632, endPoint y: 172, distance: 117.2
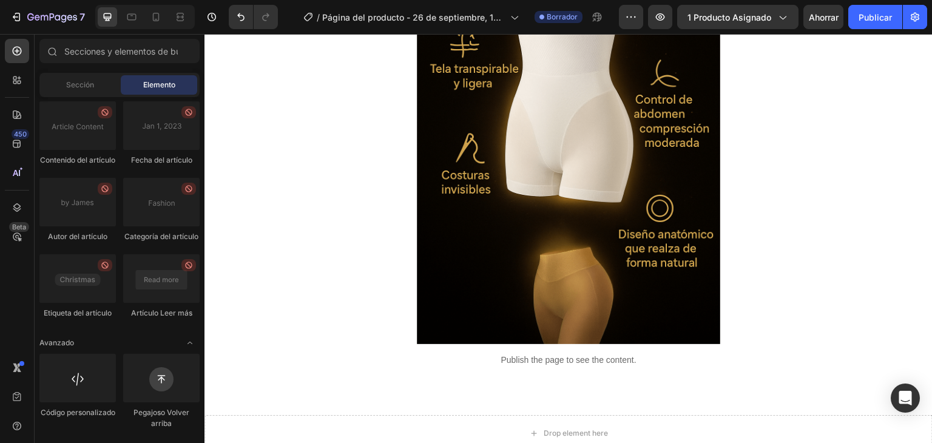
scroll to position [1630, 0]
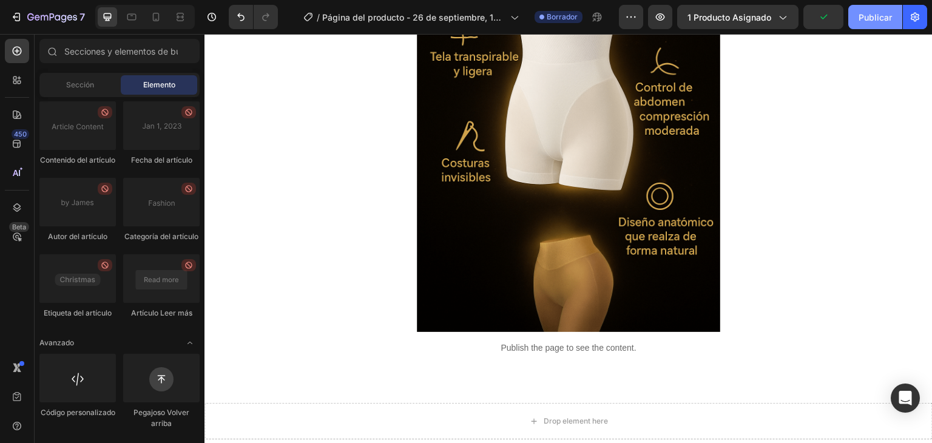
click at [866, 19] on font "Publicar" at bounding box center [874, 17] width 33 height 10
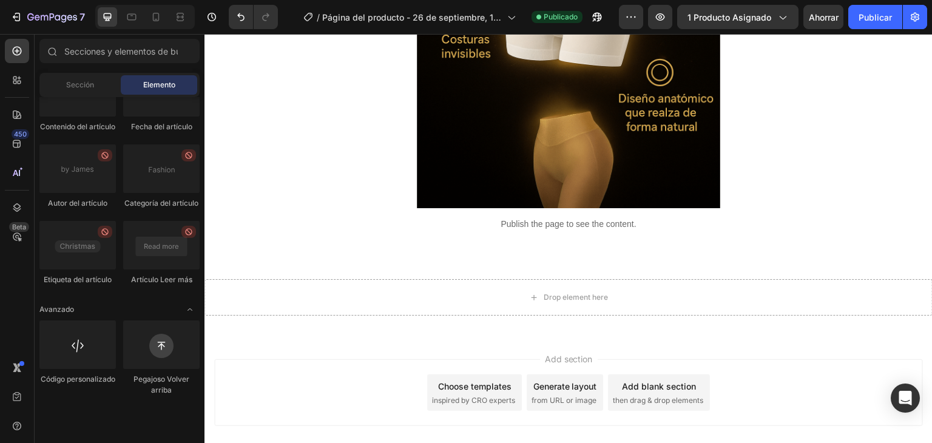
scroll to position [1757, 0]
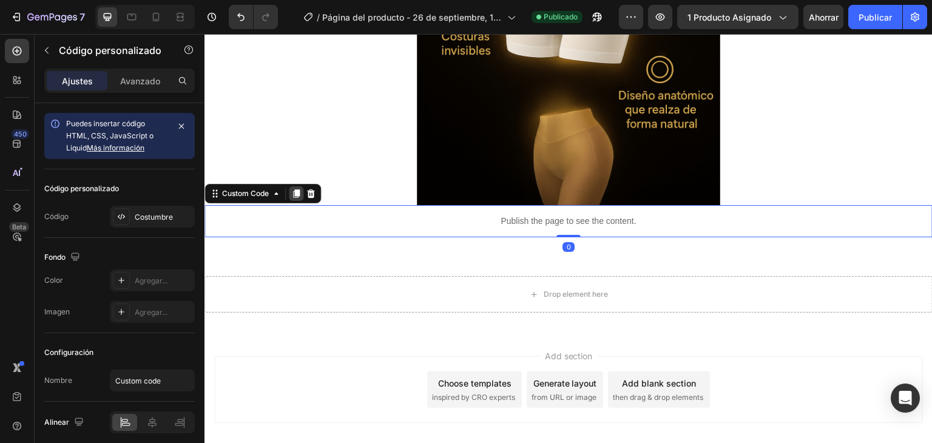
click at [296, 193] on icon at bounding box center [296, 193] width 7 height 8
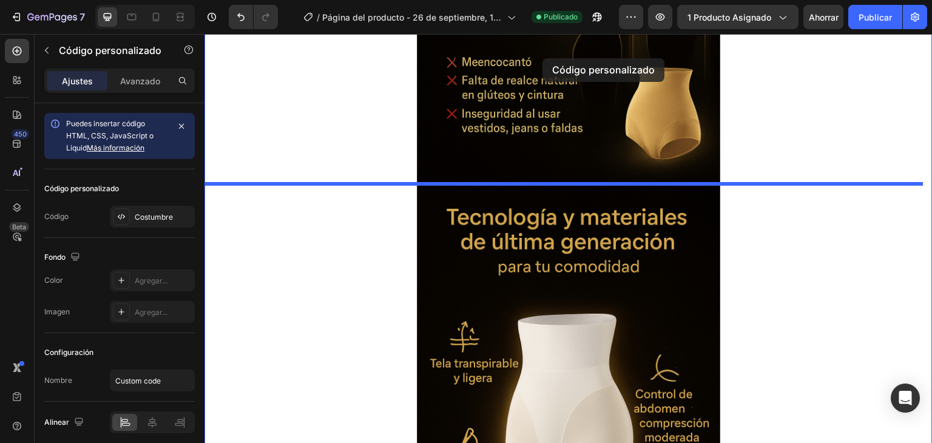
scroll to position [1269, 0]
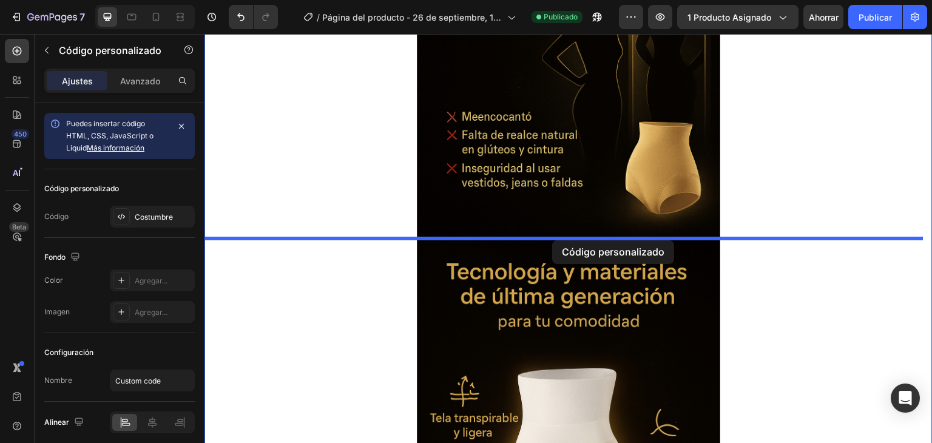
drag, startPoint x: 550, startPoint y: 222, endPoint x: 552, endPoint y: 240, distance: 18.4
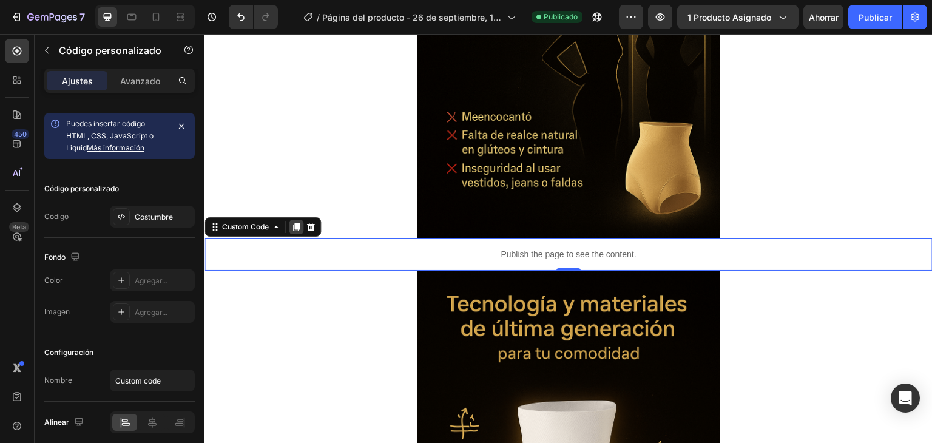
click at [295, 228] on icon at bounding box center [296, 227] width 7 height 8
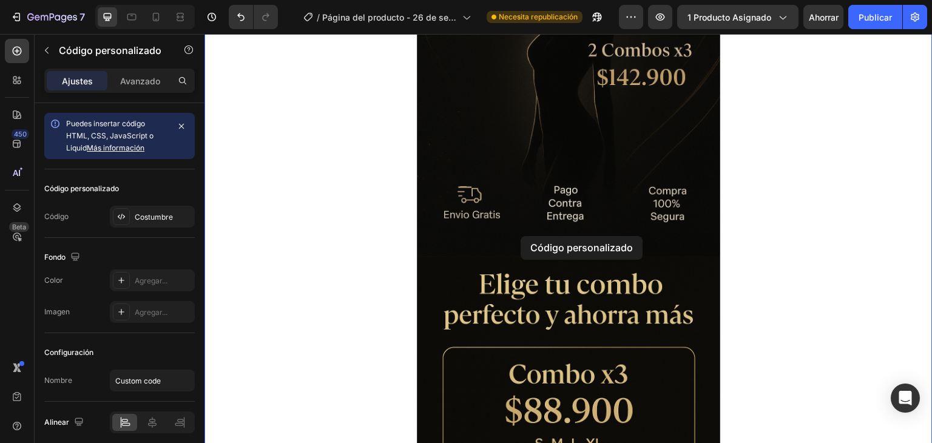
drag, startPoint x: 502, startPoint y: 248, endPoint x: 519, endPoint y: 237, distance: 20.7
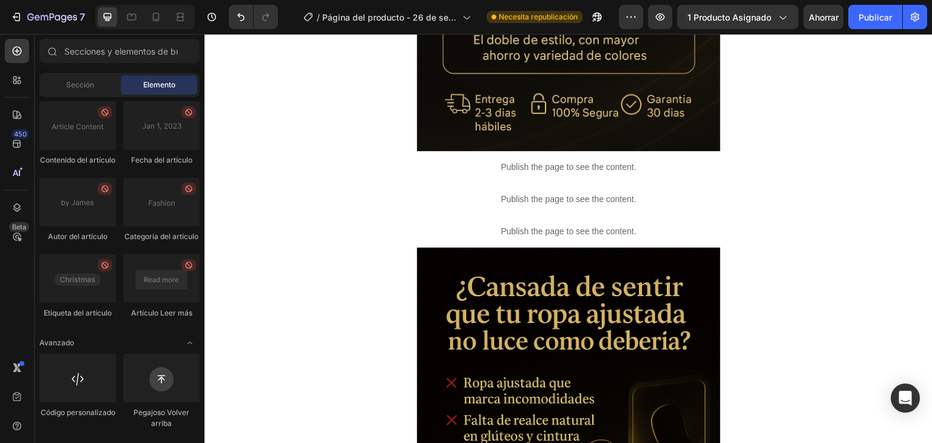
scroll to position [834, 0]
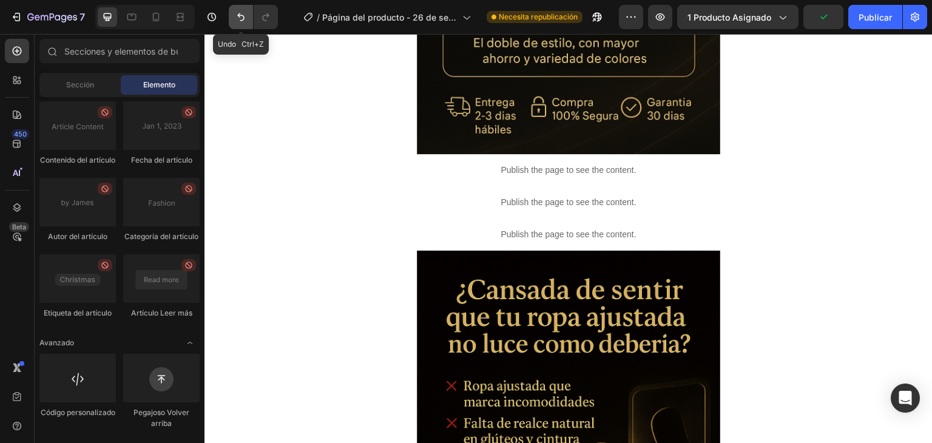
click at [237, 13] on icon "Deshacer/Rehacer" at bounding box center [241, 17] width 12 height 12
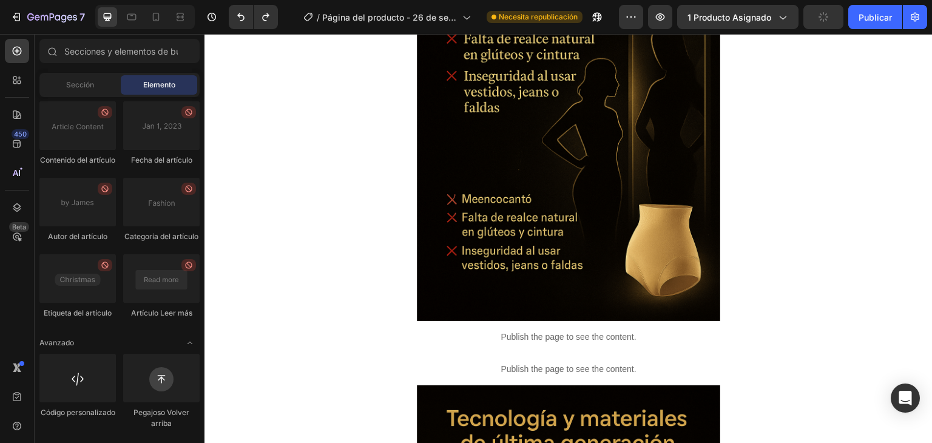
scroll to position [1253, 0]
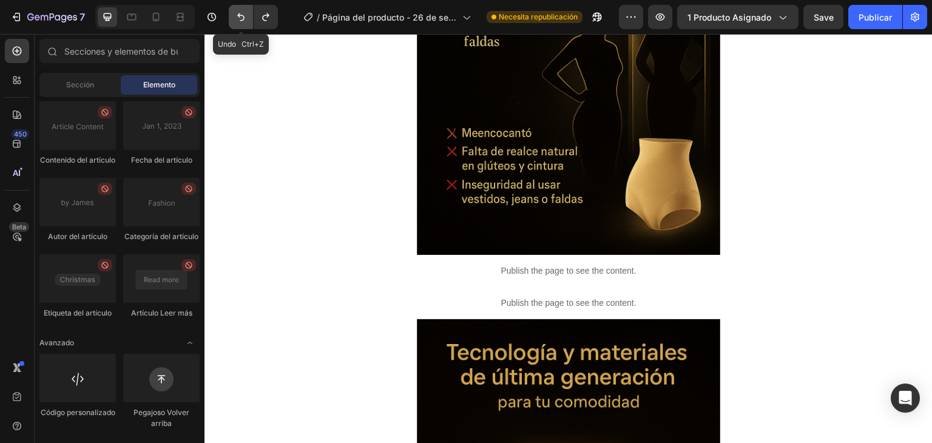
click at [243, 16] on icon "Deshacer/Rehacer" at bounding box center [240, 17] width 7 height 8
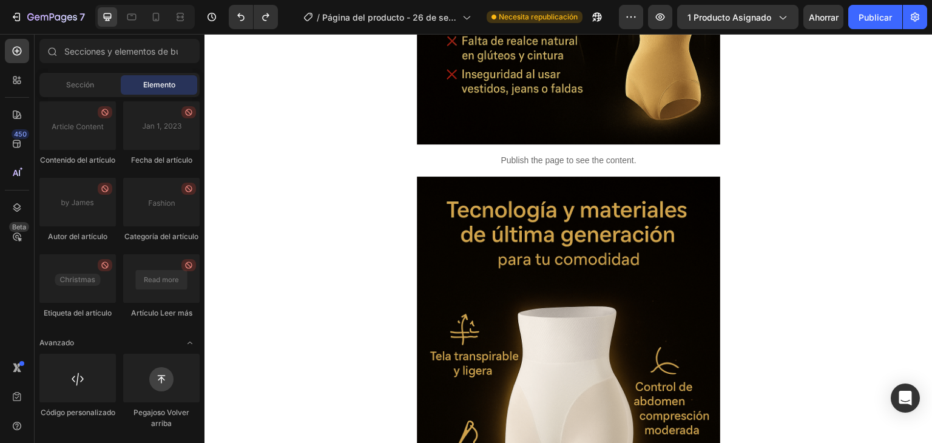
scroll to position [1366, 0]
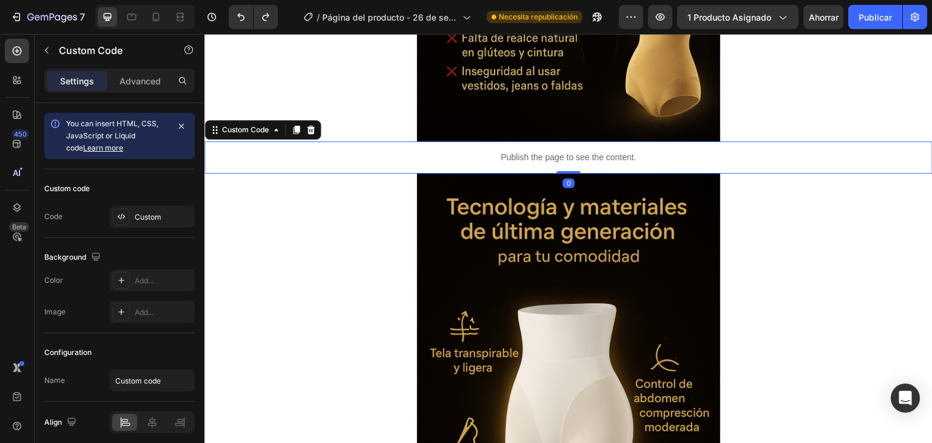
click at [436, 151] on p "Publish the page to see the content." at bounding box center [568, 157] width 728 height 13
click at [294, 128] on icon at bounding box center [296, 130] width 7 height 8
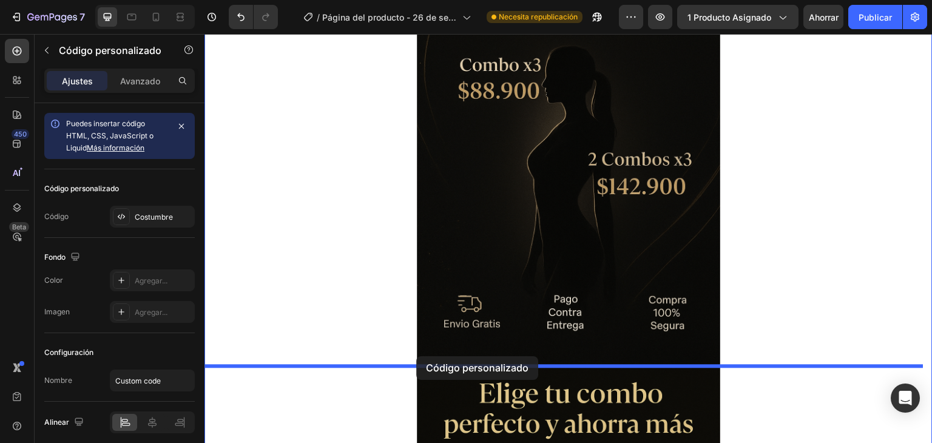
scroll to position [170, 0]
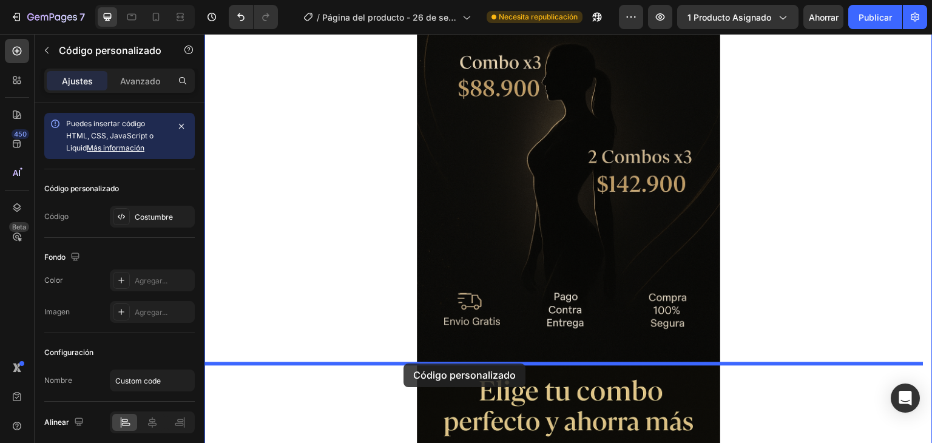
drag, startPoint x: 467, startPoint y: 156, endPoint x: 403, endPoint y: 363, distance: 216.4
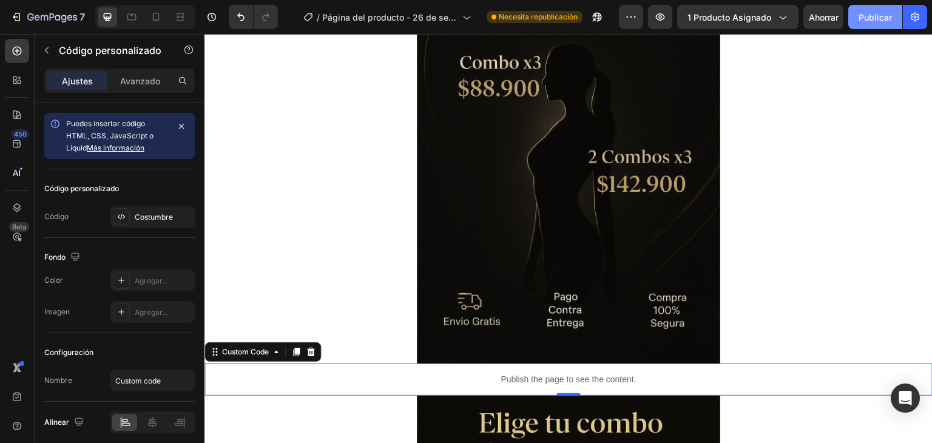
click at [871, 15] on font "Publicar" at bounding box center [874, 17] width 33 height 10
